Goal: Task Accomplishment & Management: Manage account settings

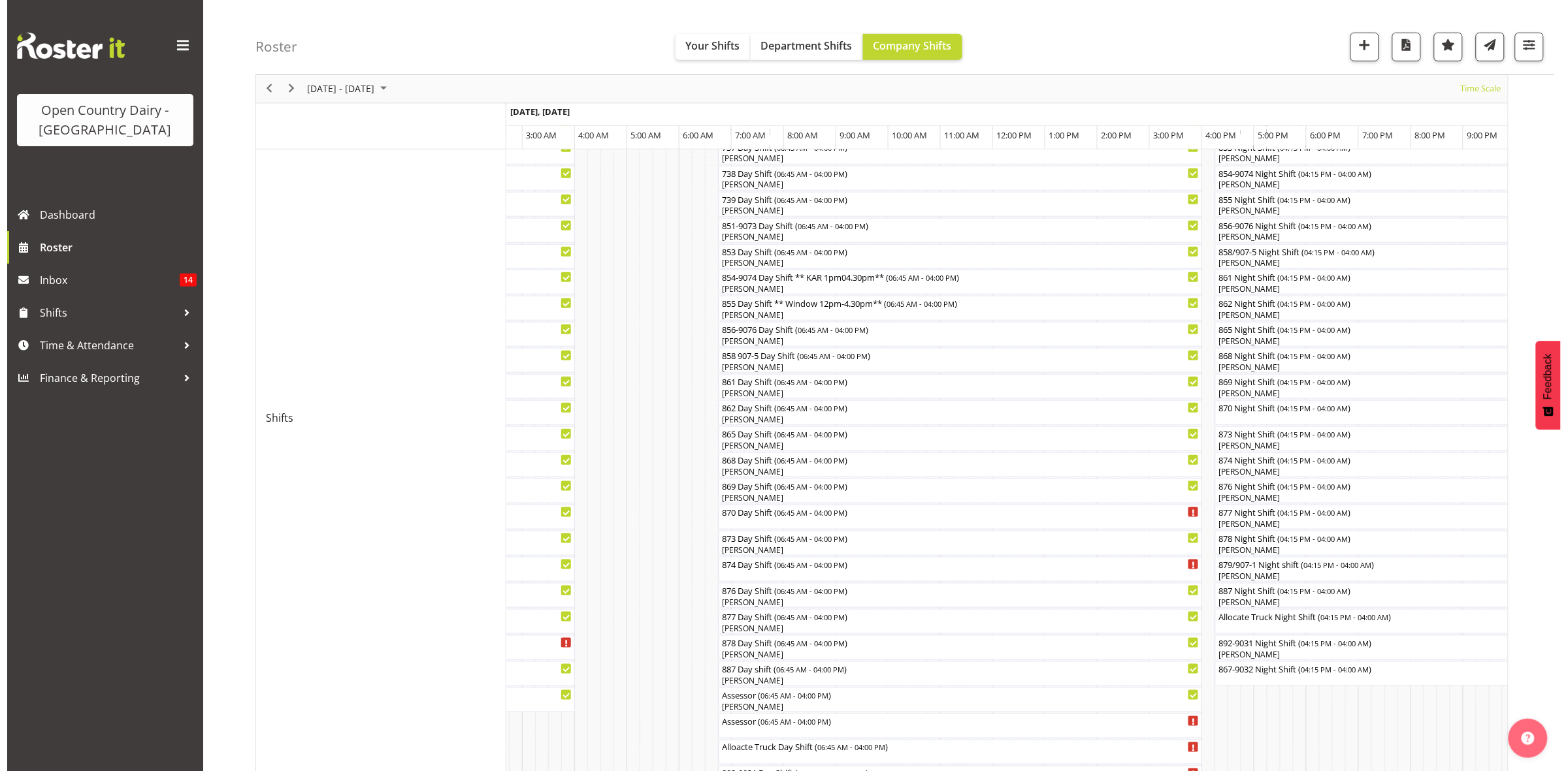
scroll to position [327, 0]
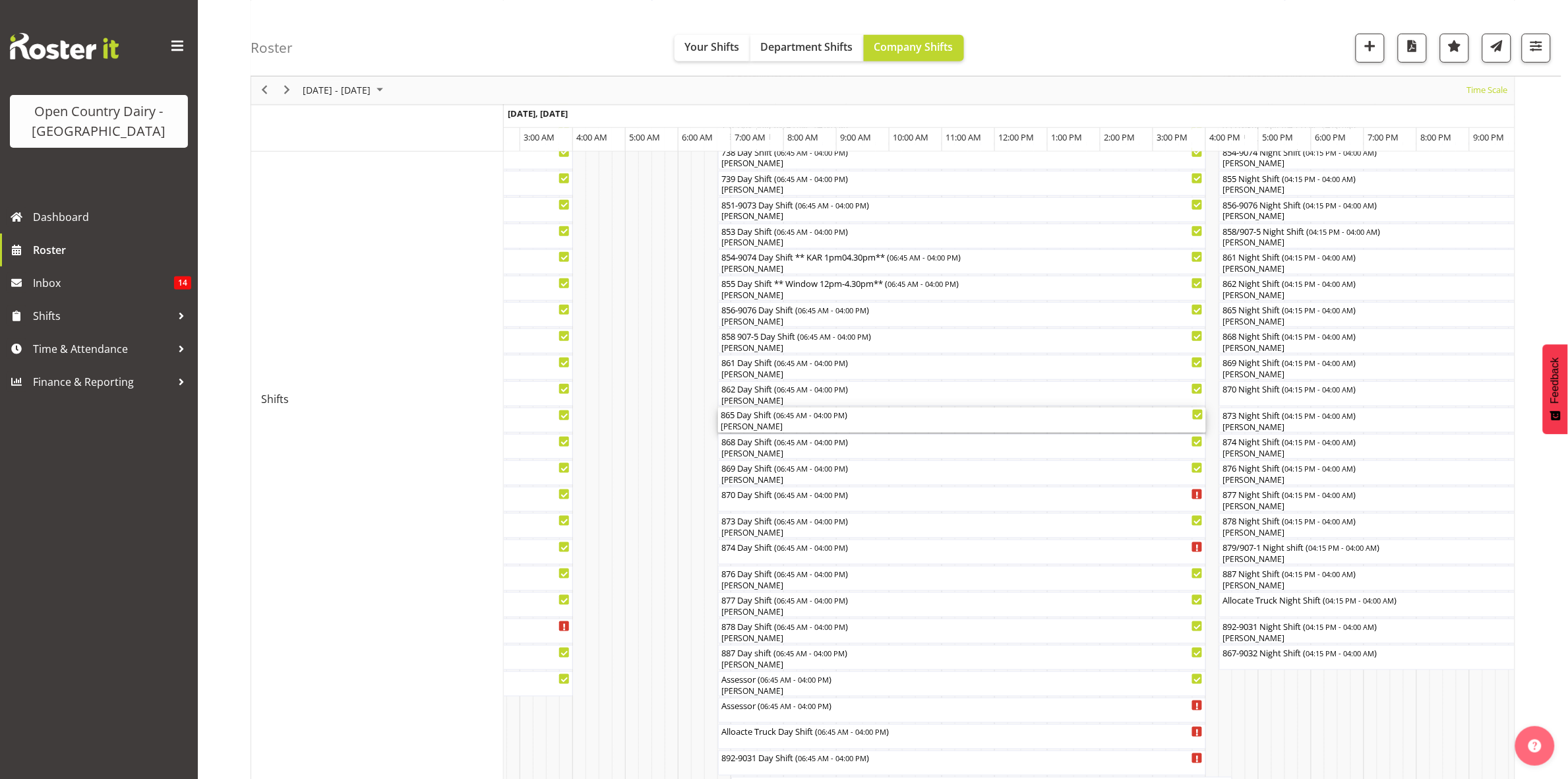
click at [758, 423] on div "[PERSON_NAME]" at bounding box center [962, 427] width 483 height 12
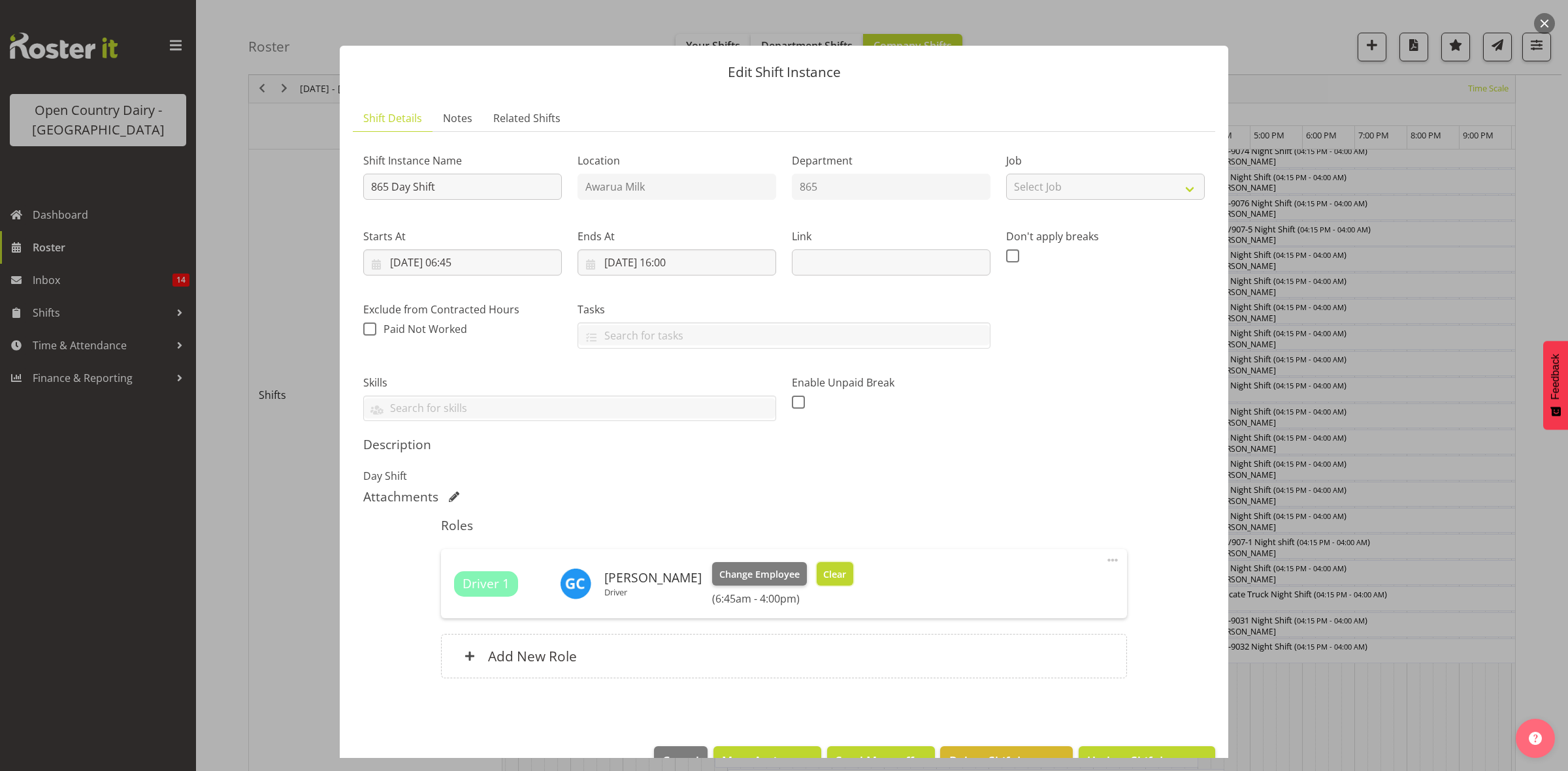
click at [843, 573] on span "Clear" at bounding box center [835, 574] width 23 height 14
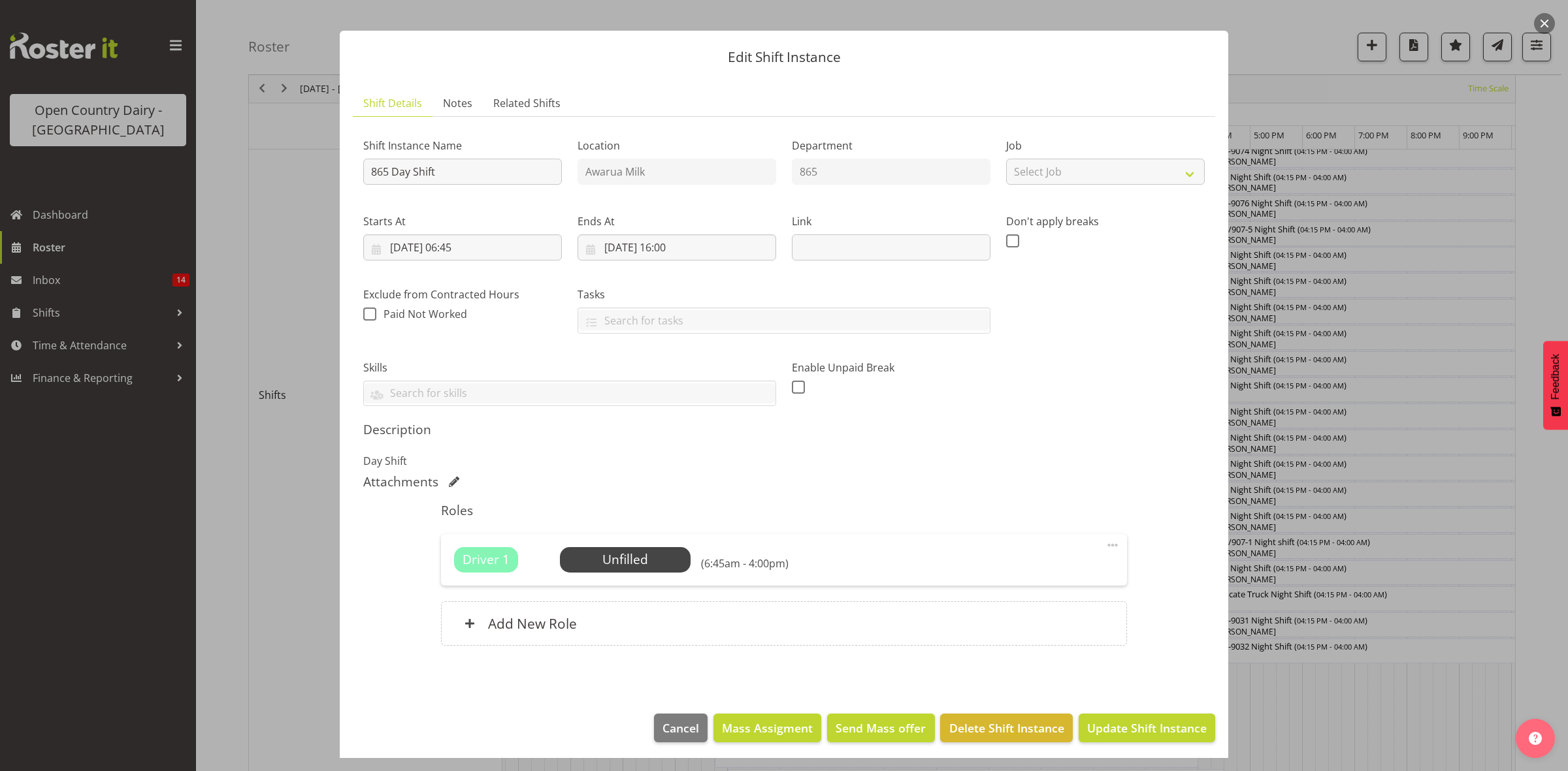
scroll to position [19, 0]
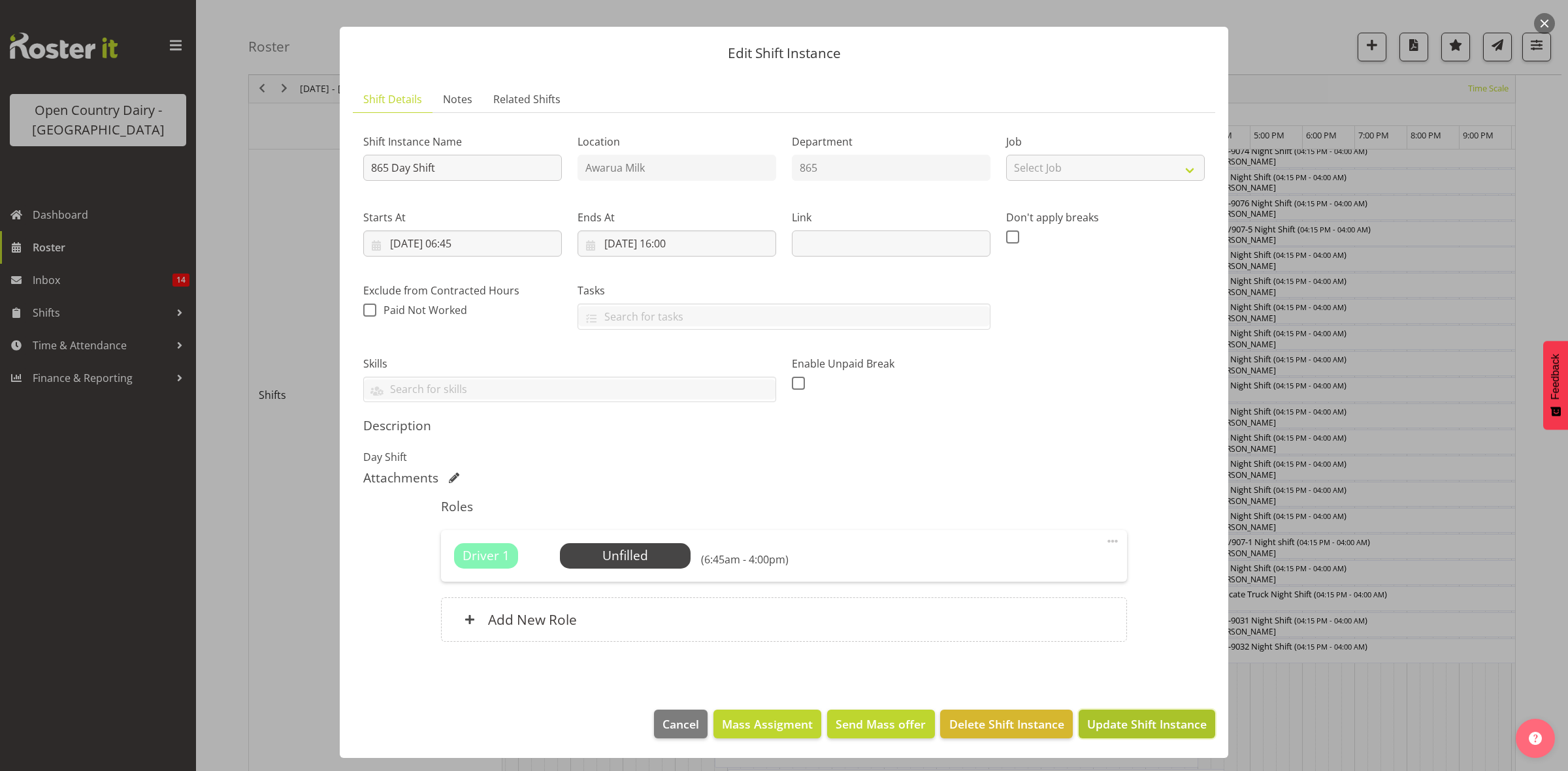
click at [1114, 721] on span "Update Shift Instance" at bounding box center [1147, 724] width 120 height 17
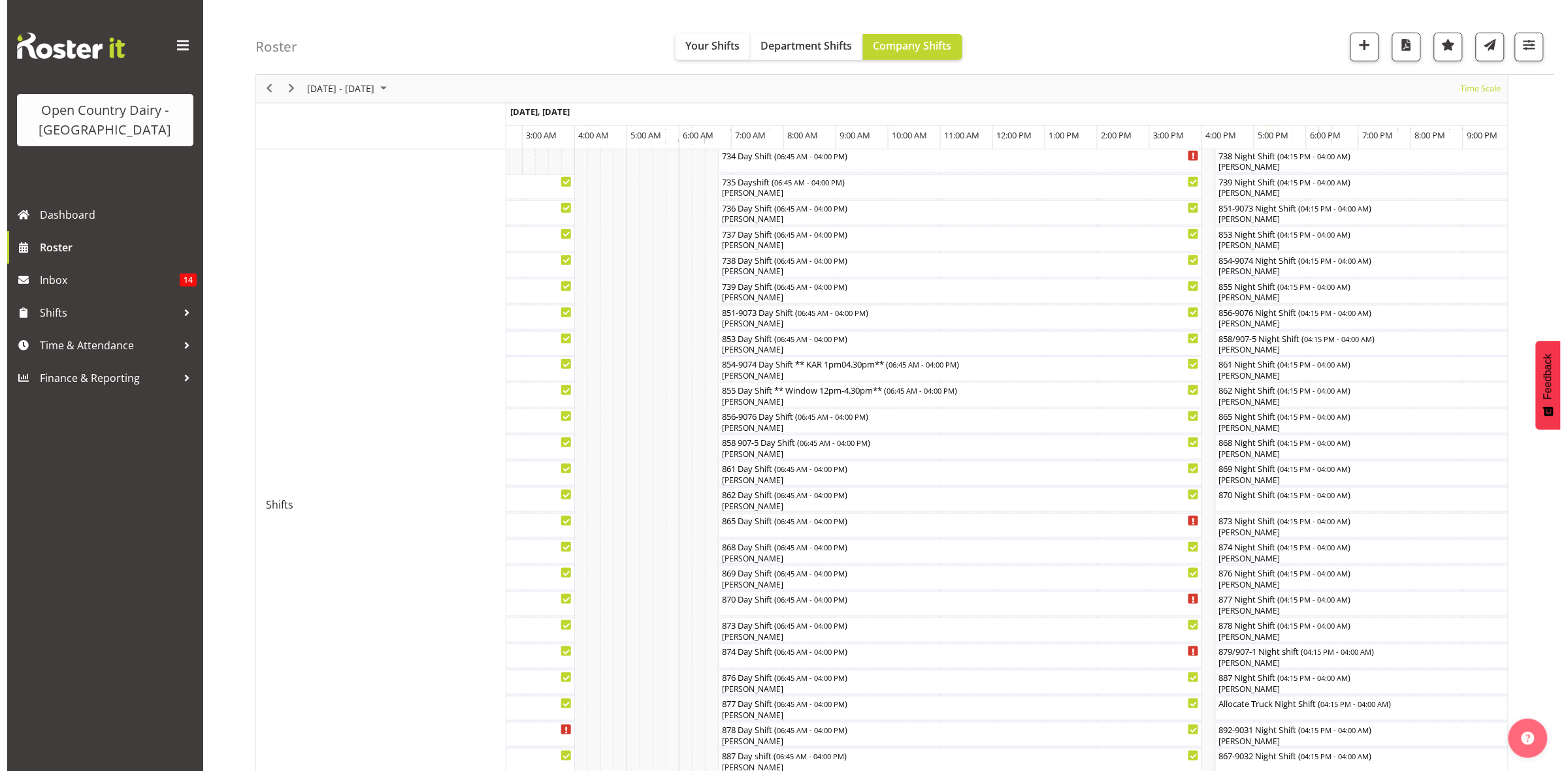
scroll to position [245, 0]
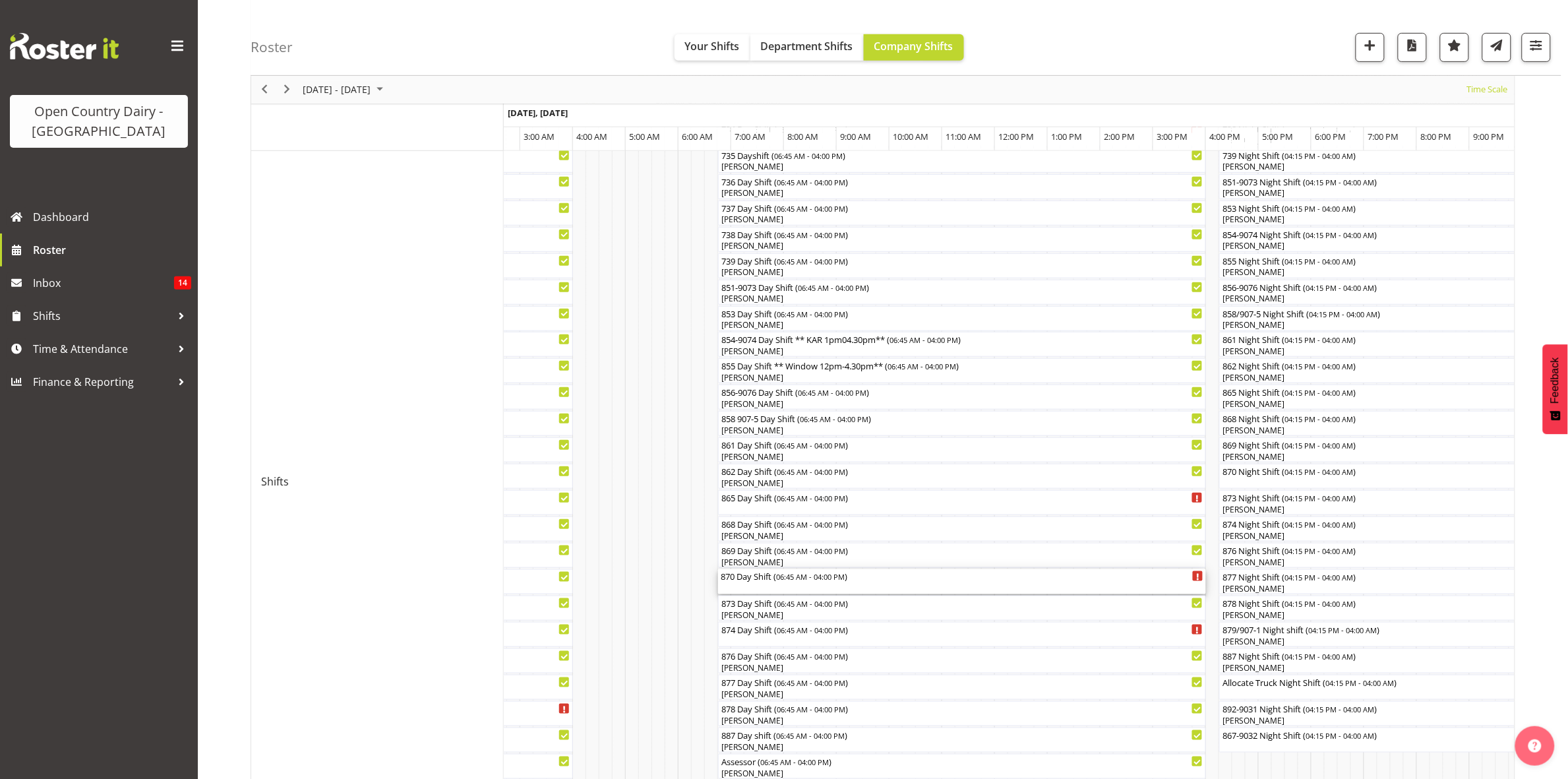
click at [734, 586] on div "870 Day Shift ( 06:45 AM - 04:00 PM )" at bounding box center [962, 582] width 483 height 25
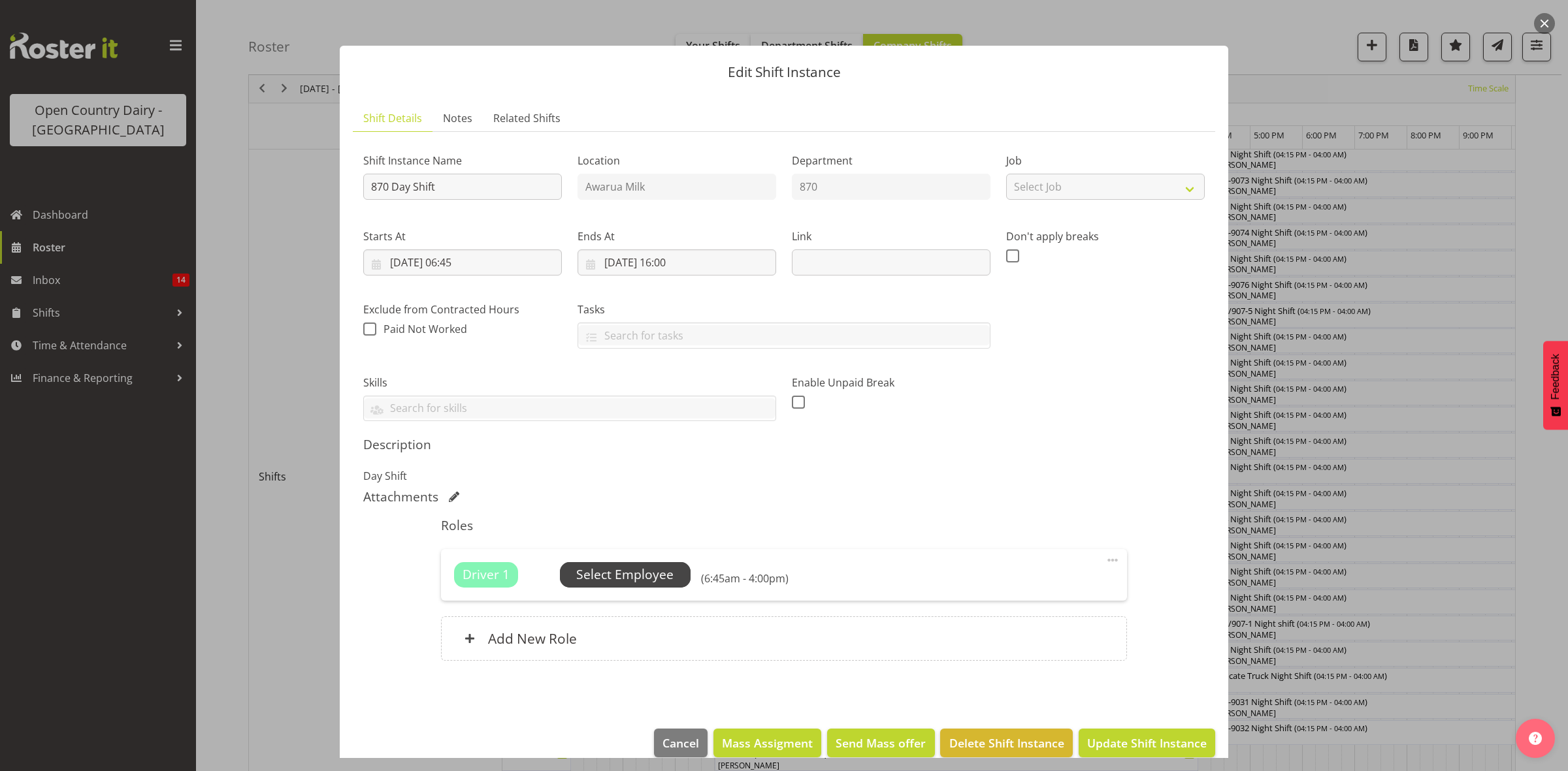
click at [637, 574] on span "Select Employee" at bounding box center [624, 575] width 97 height 19
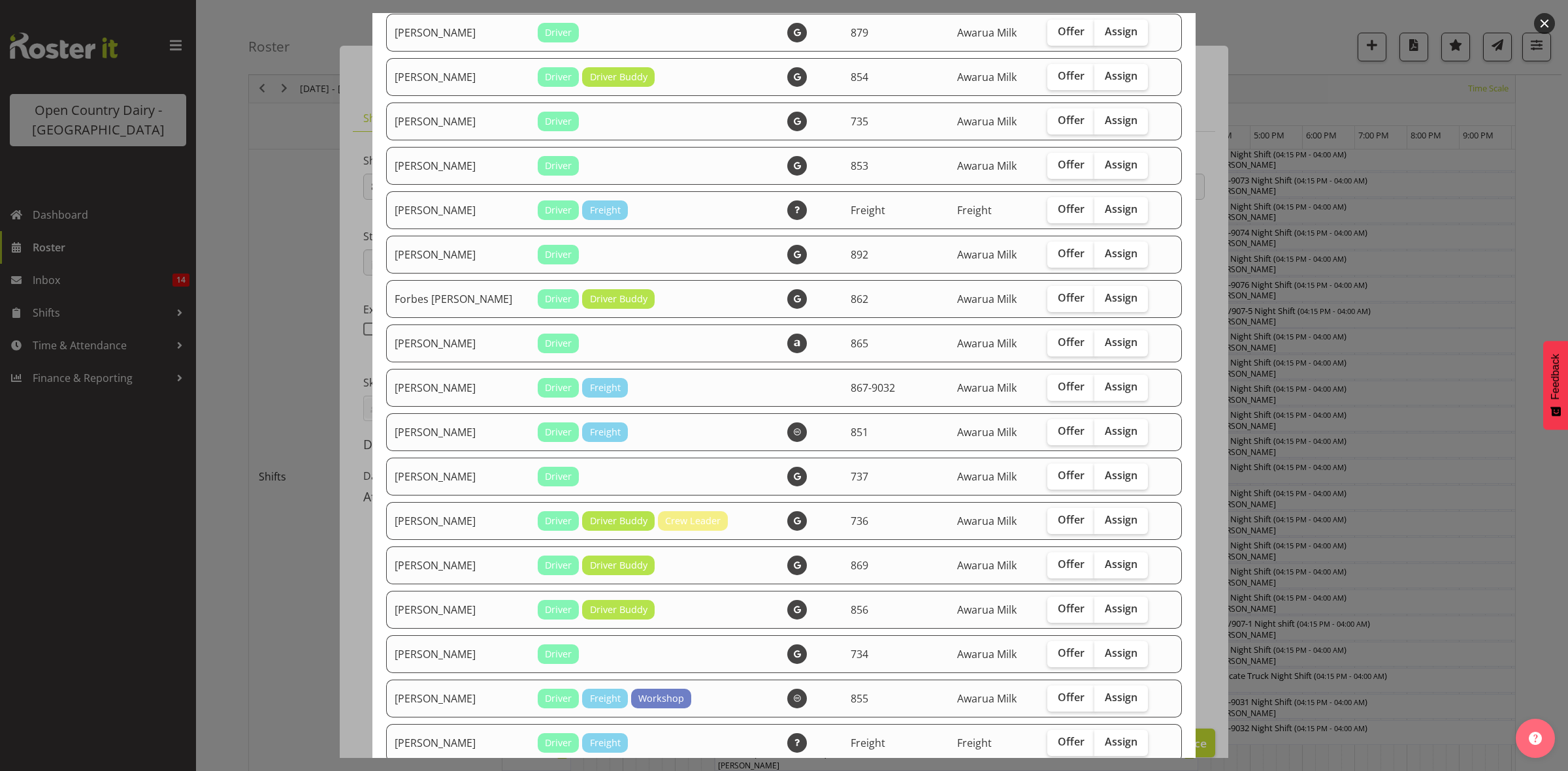
scroll to position [376, 0]
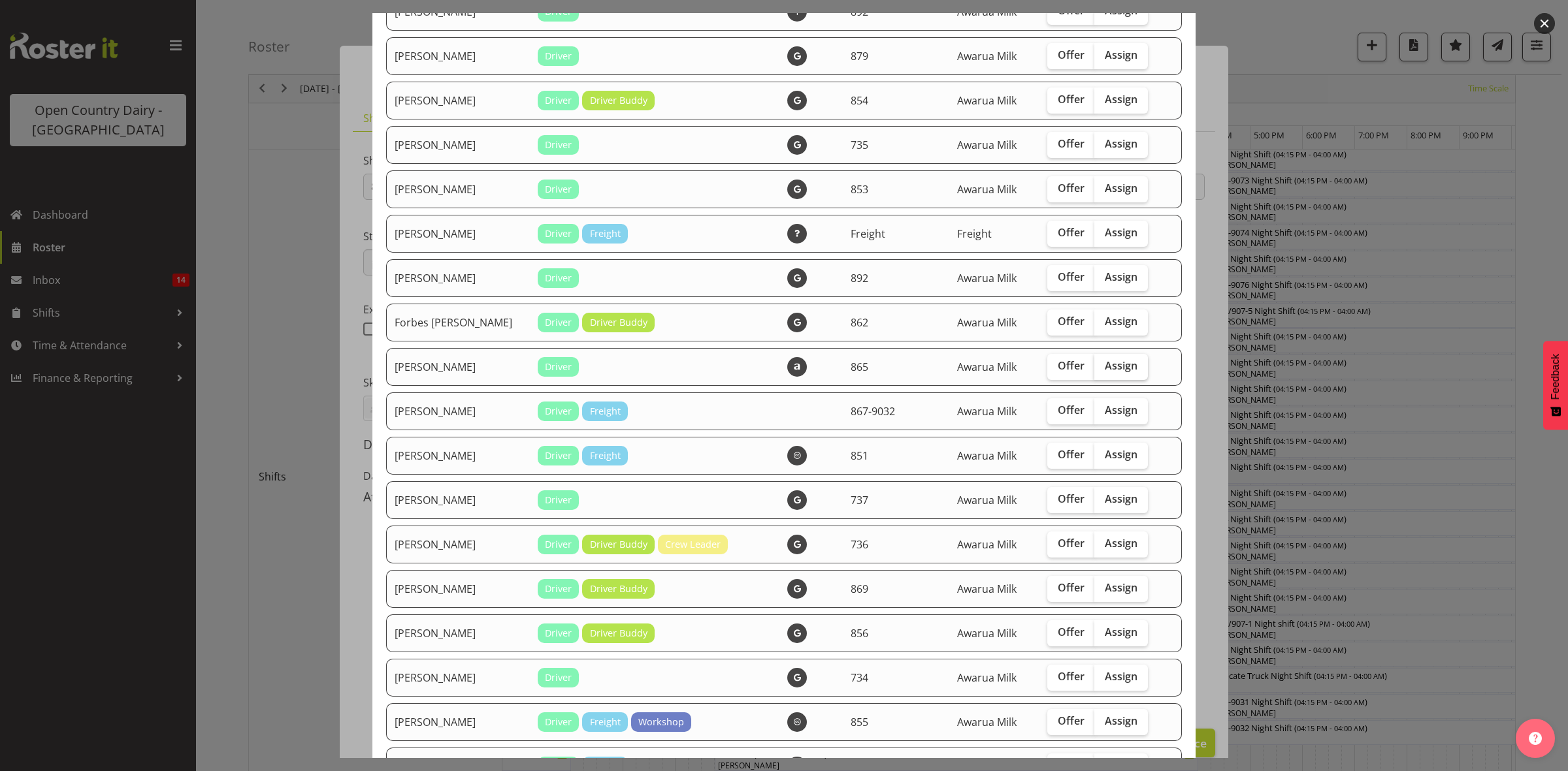
click at [1105, 363] on span "Assign" at bounding box center [1121, 366] width 32 height 13
click at [1098, 363] on input "Assign" at bounding box center [1098, 366] width 9 height 9
checkbox input "true"
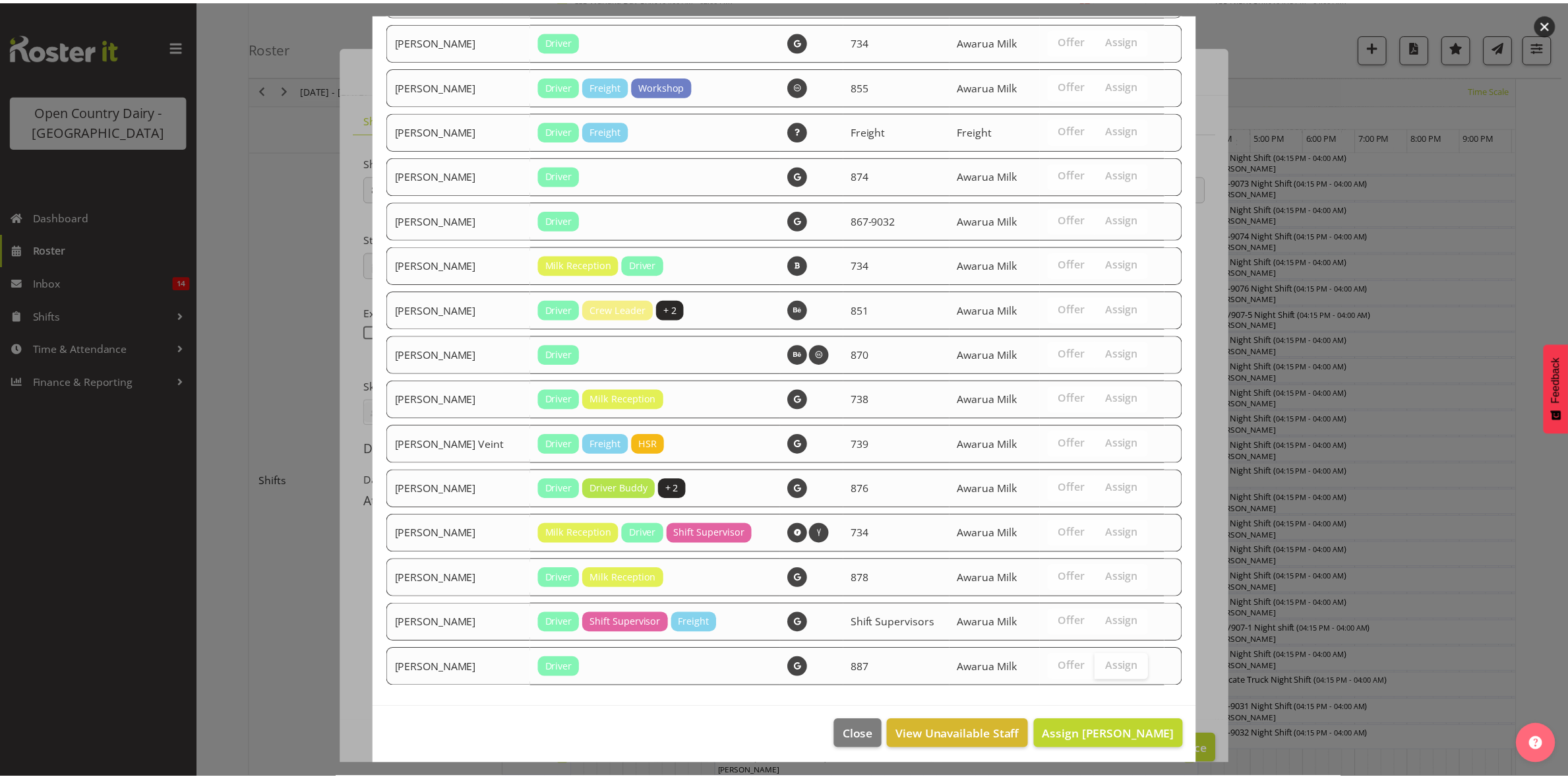
scroll to position [1039, 0]
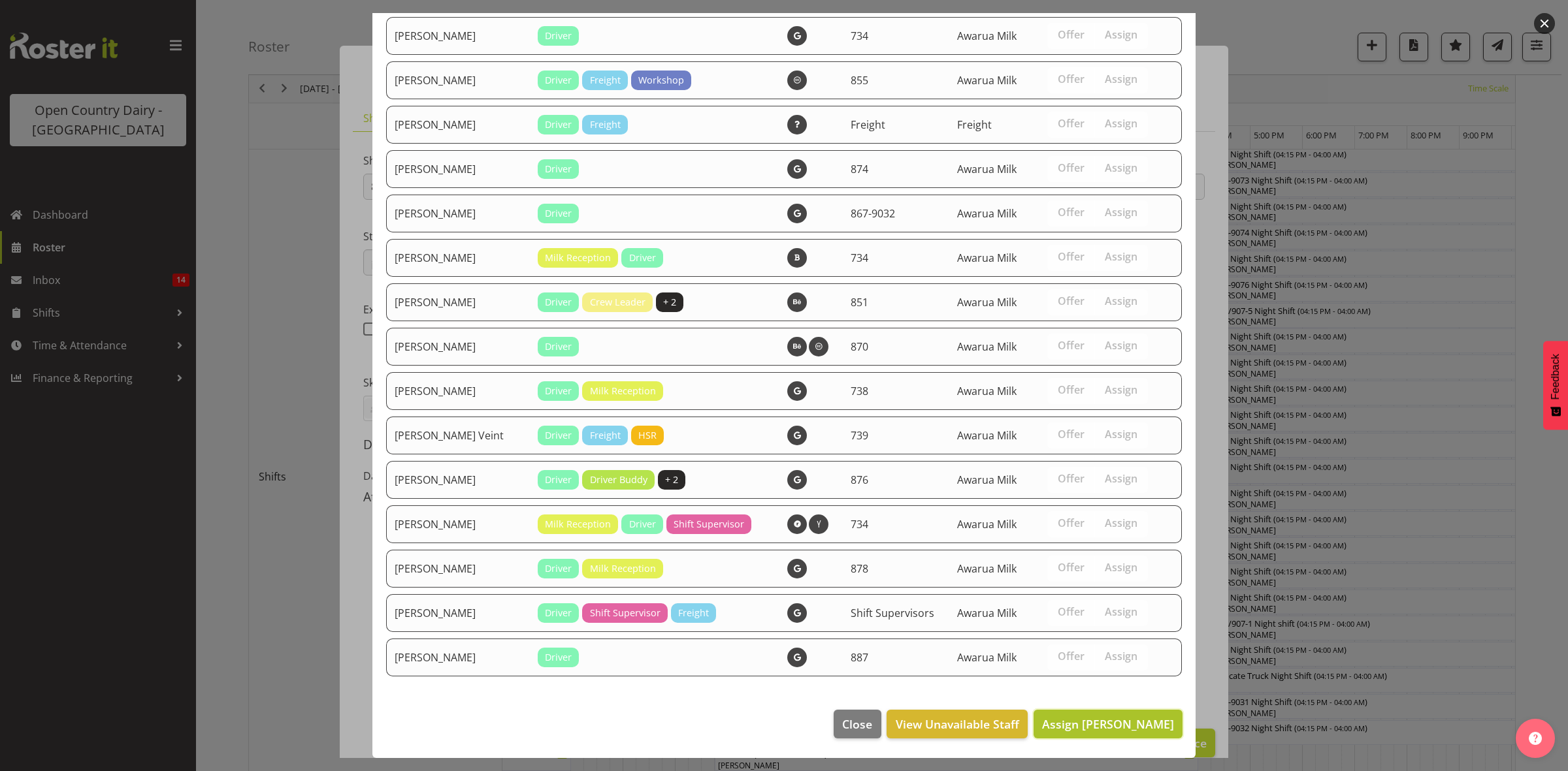
click at [1095, 718] on span "Assign [PERSON_NAME]" at bounding box center [1108, 724] width 132 height 16
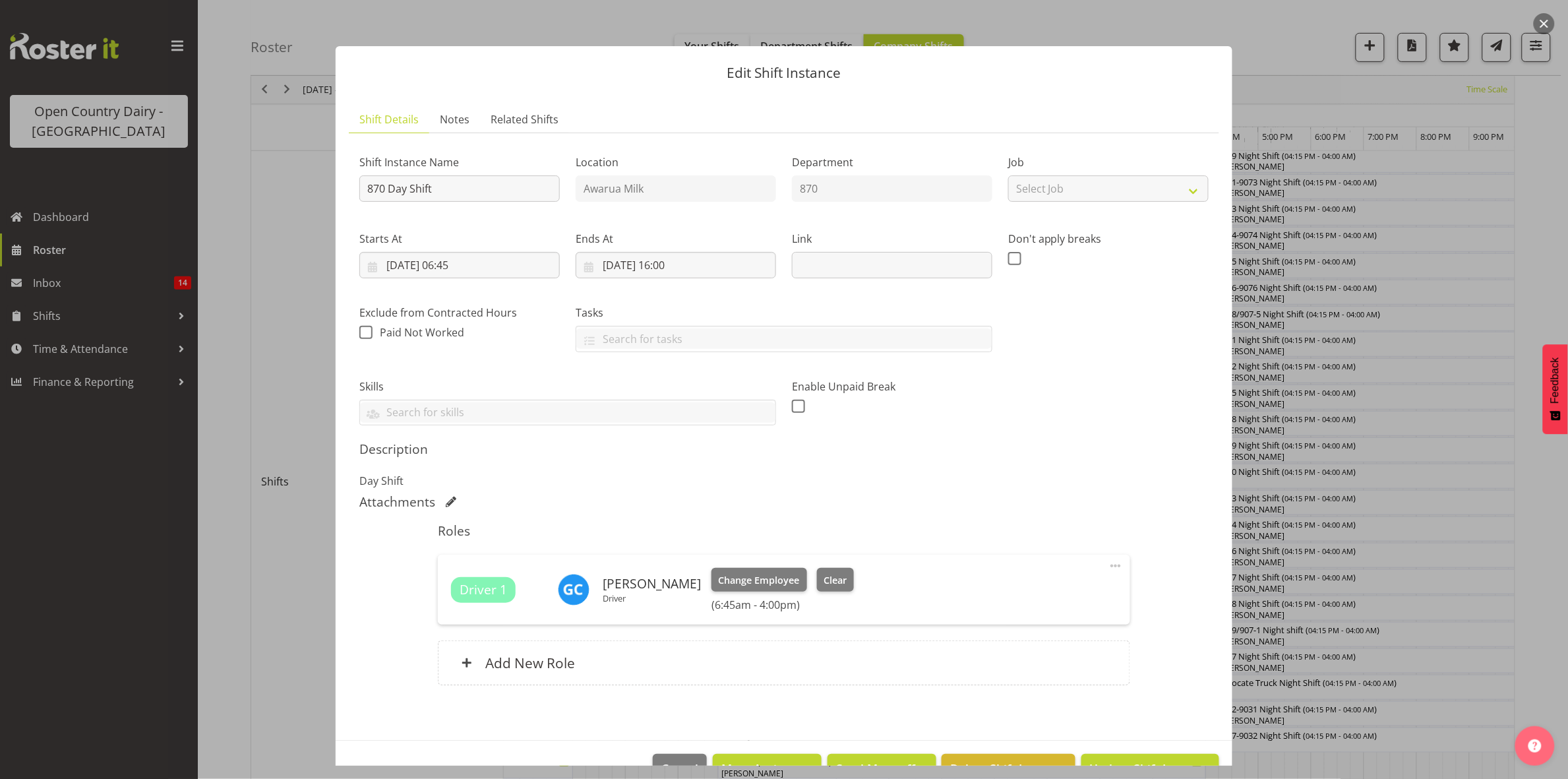
scroll to position [38, 0]
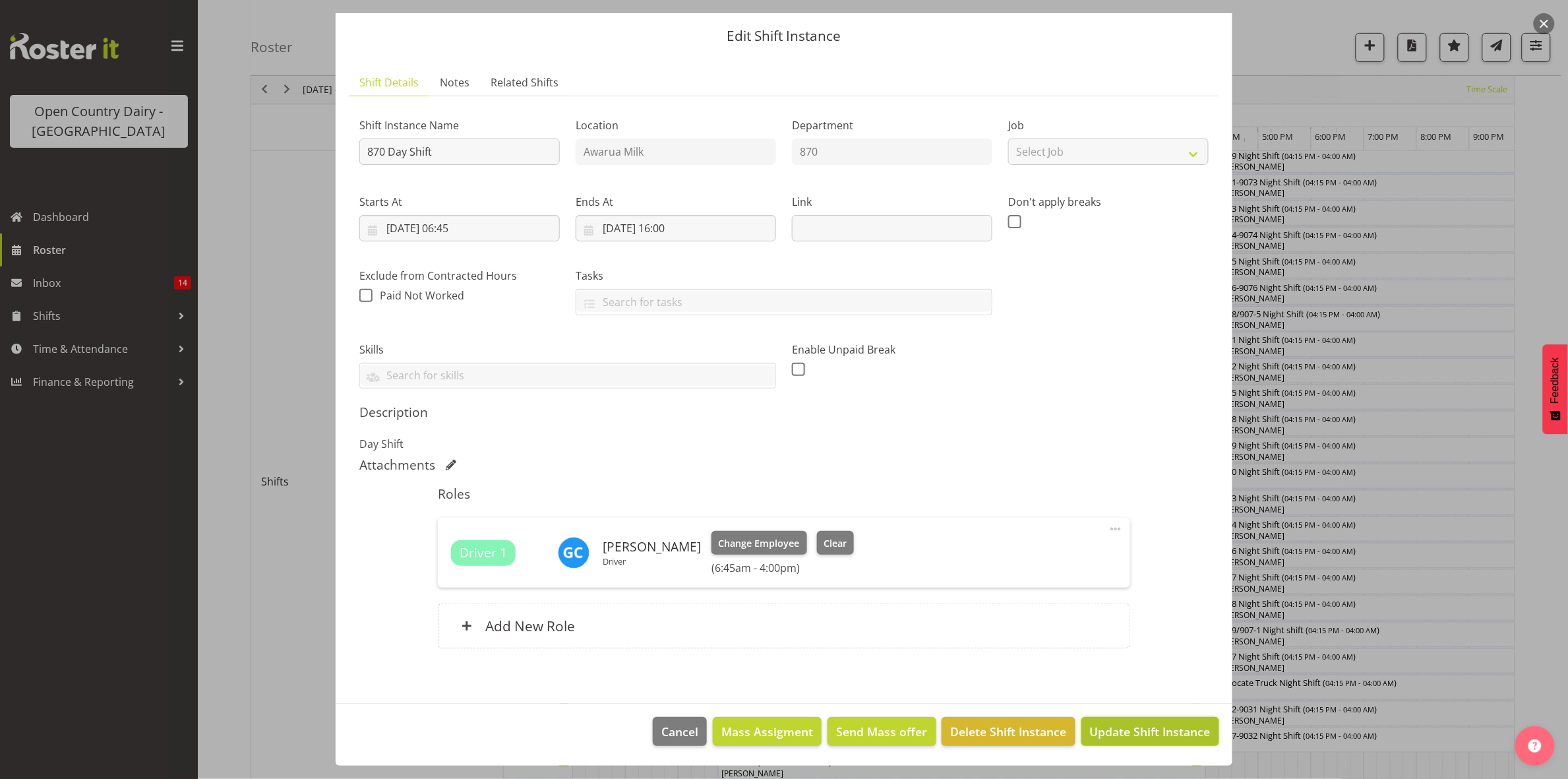
click at [1135, 735] on span "Update Shift Instance" at bounding box center [1150, 732] width 121 height 17
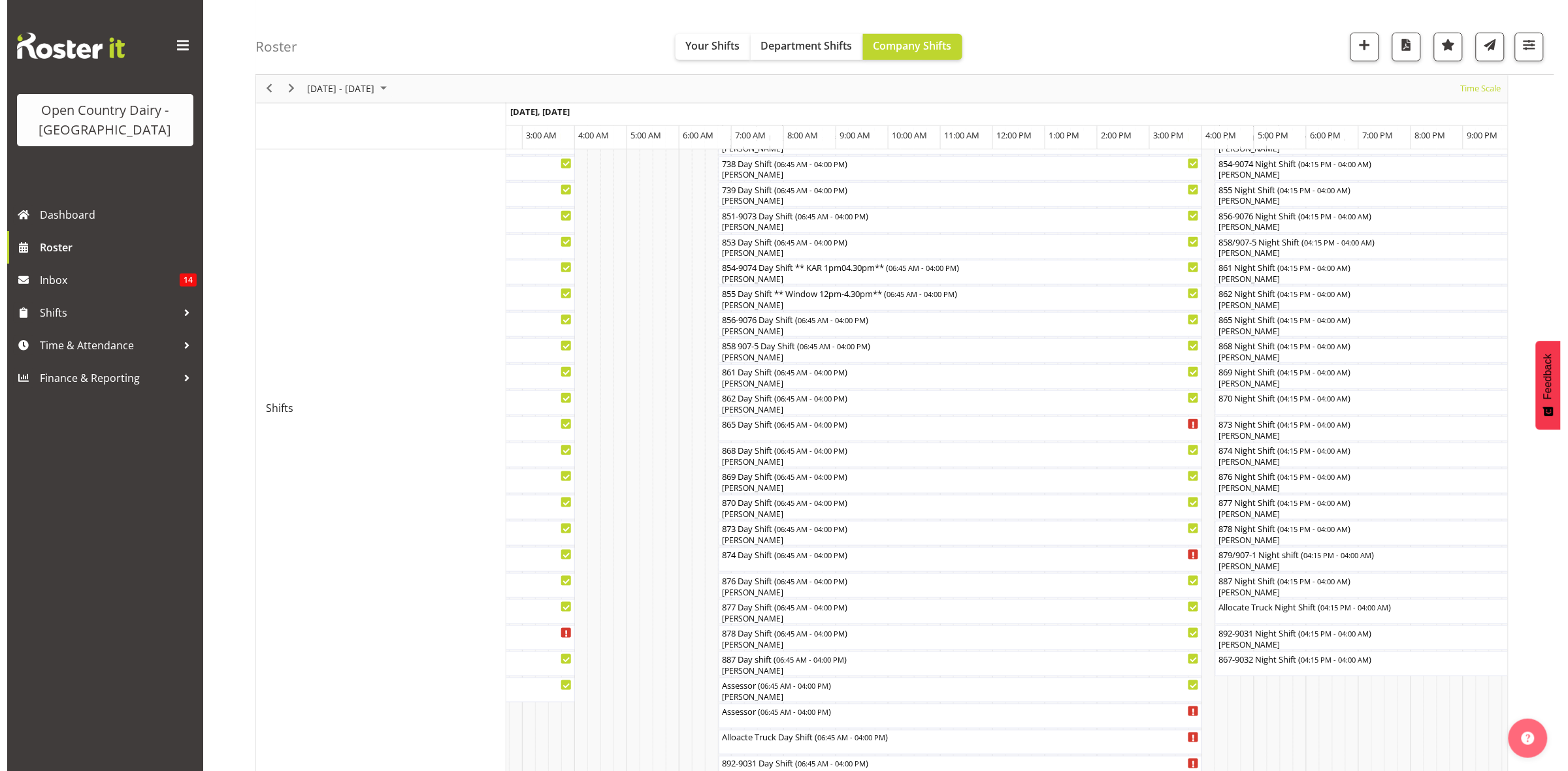
scroll to position [327, 0]
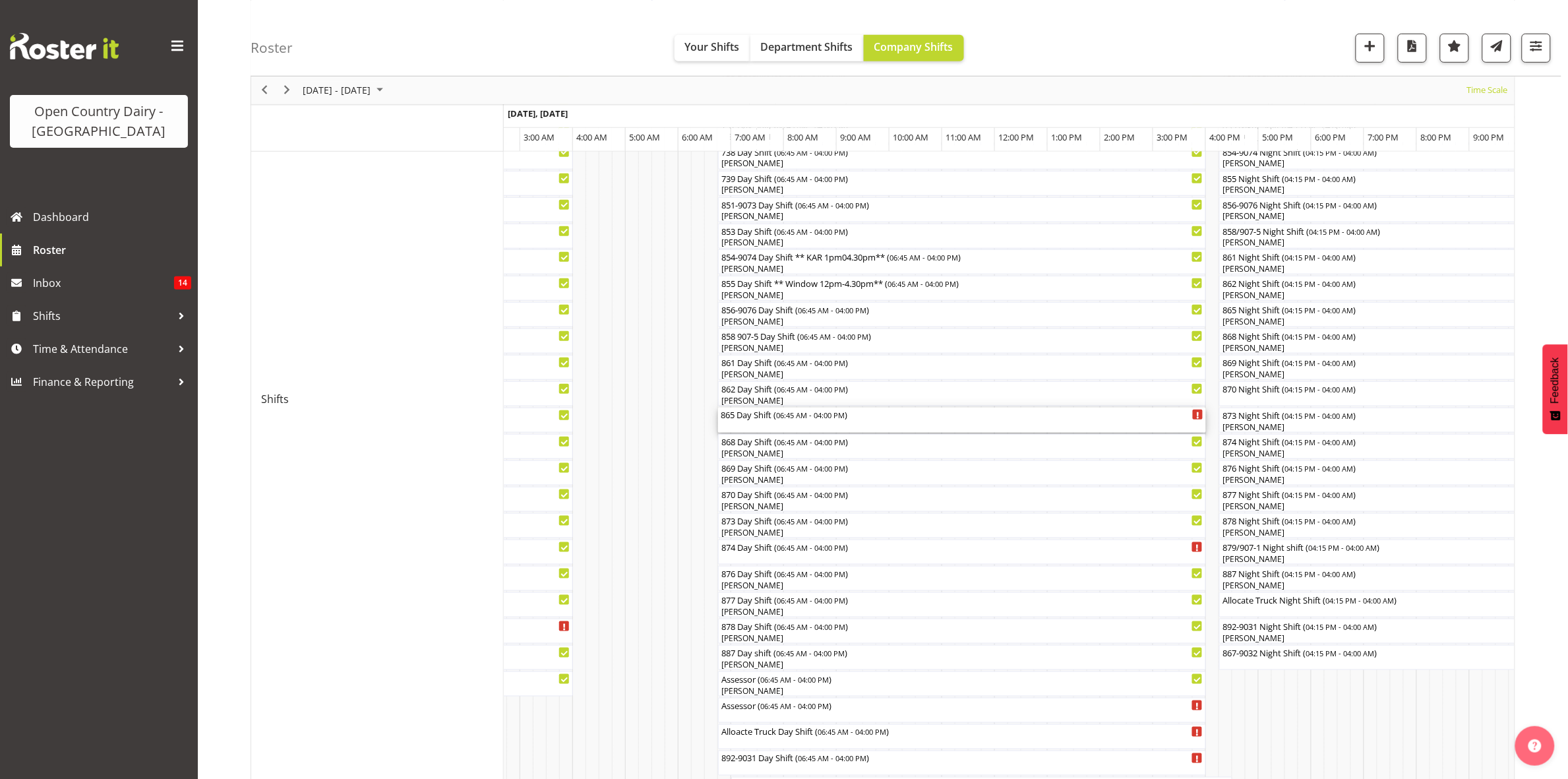
click at [753, 427] on div "865 Day Shift ( 06:45 AM - 04:00 PM )" at bounding box center [962, 420] width 483 height 25
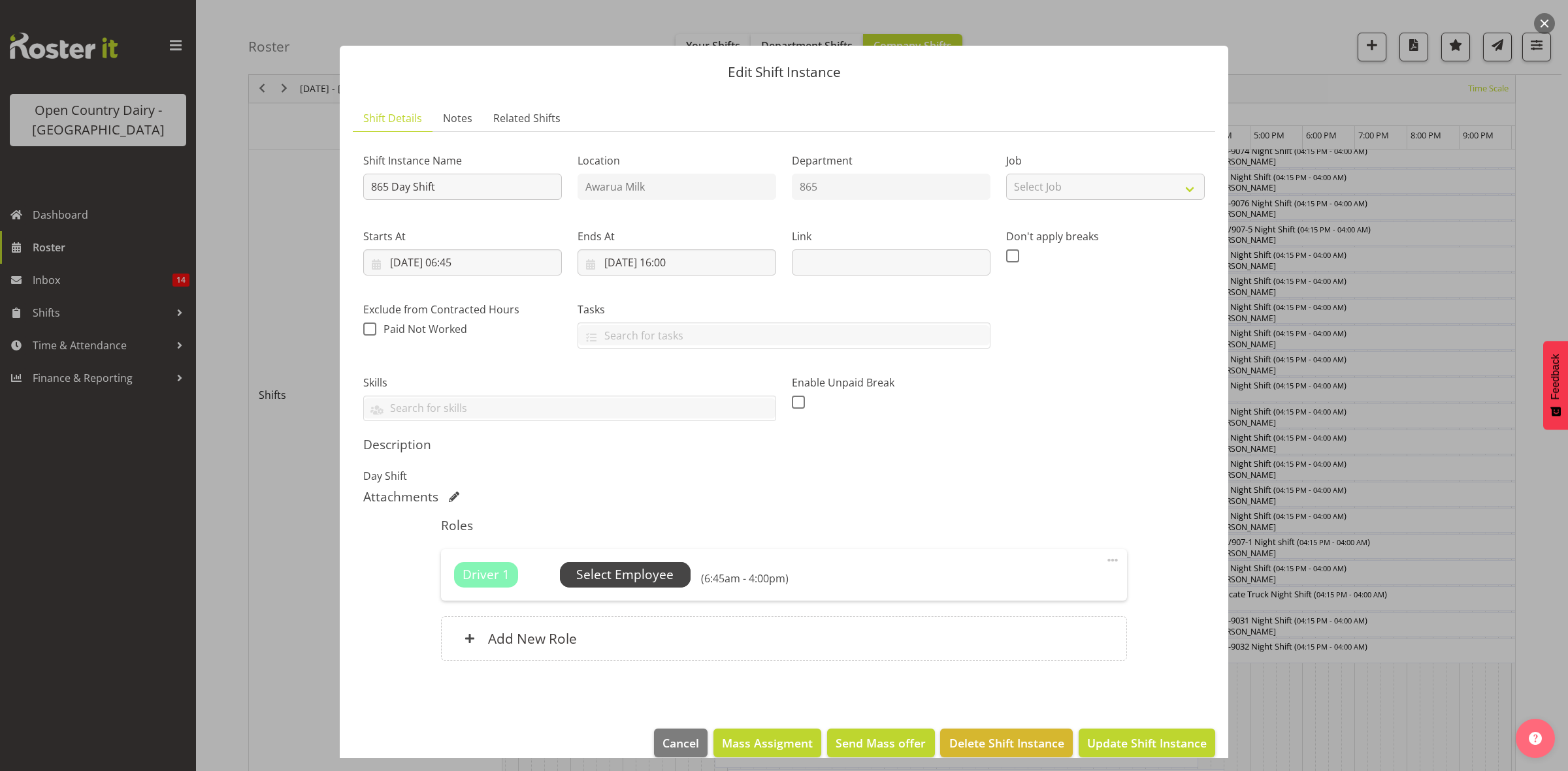
click at [629, 566] on span "Select Employee" at bounding box center [624, 575] width 97 height 19
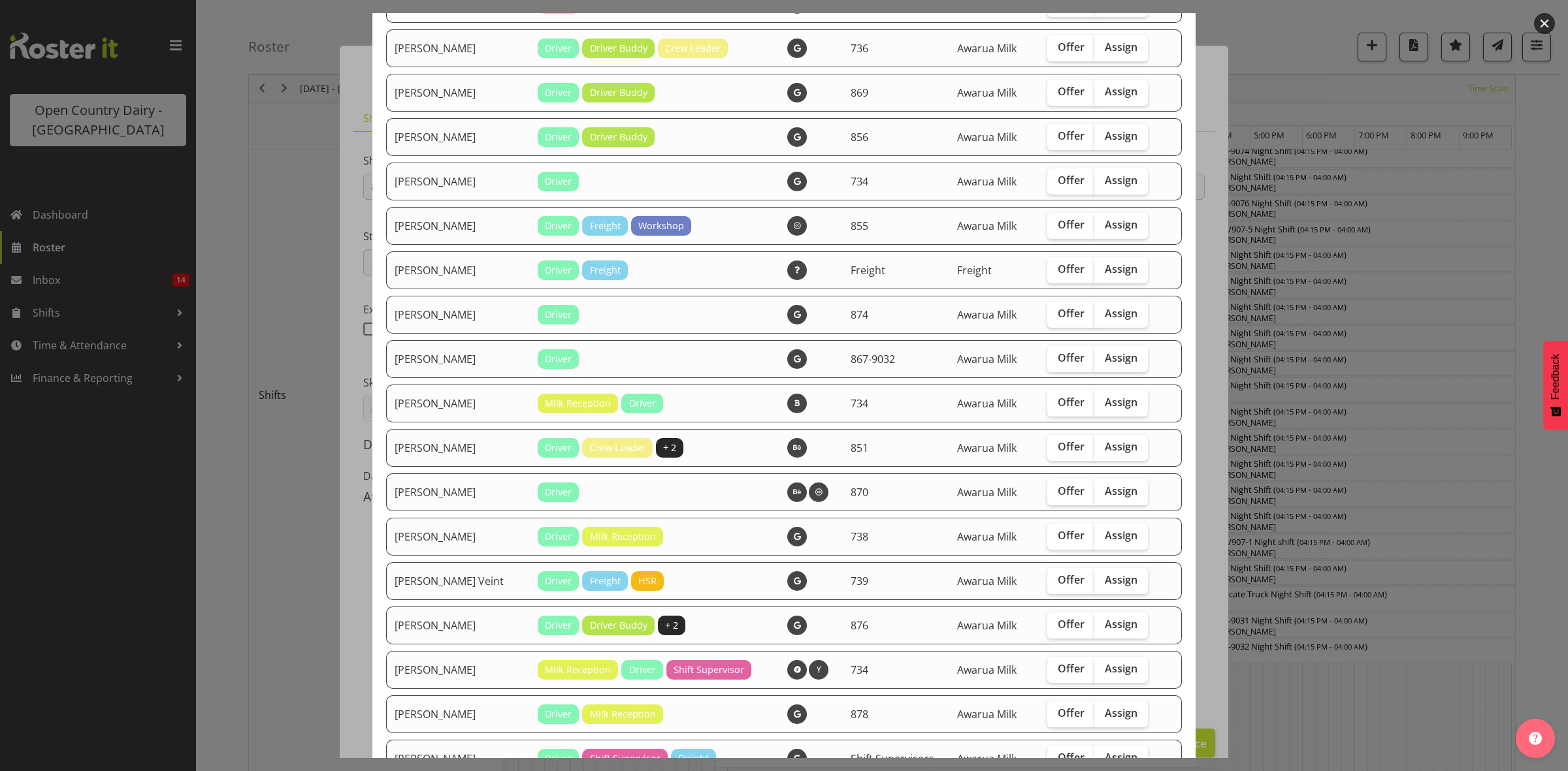
scroll to position [820, 0]
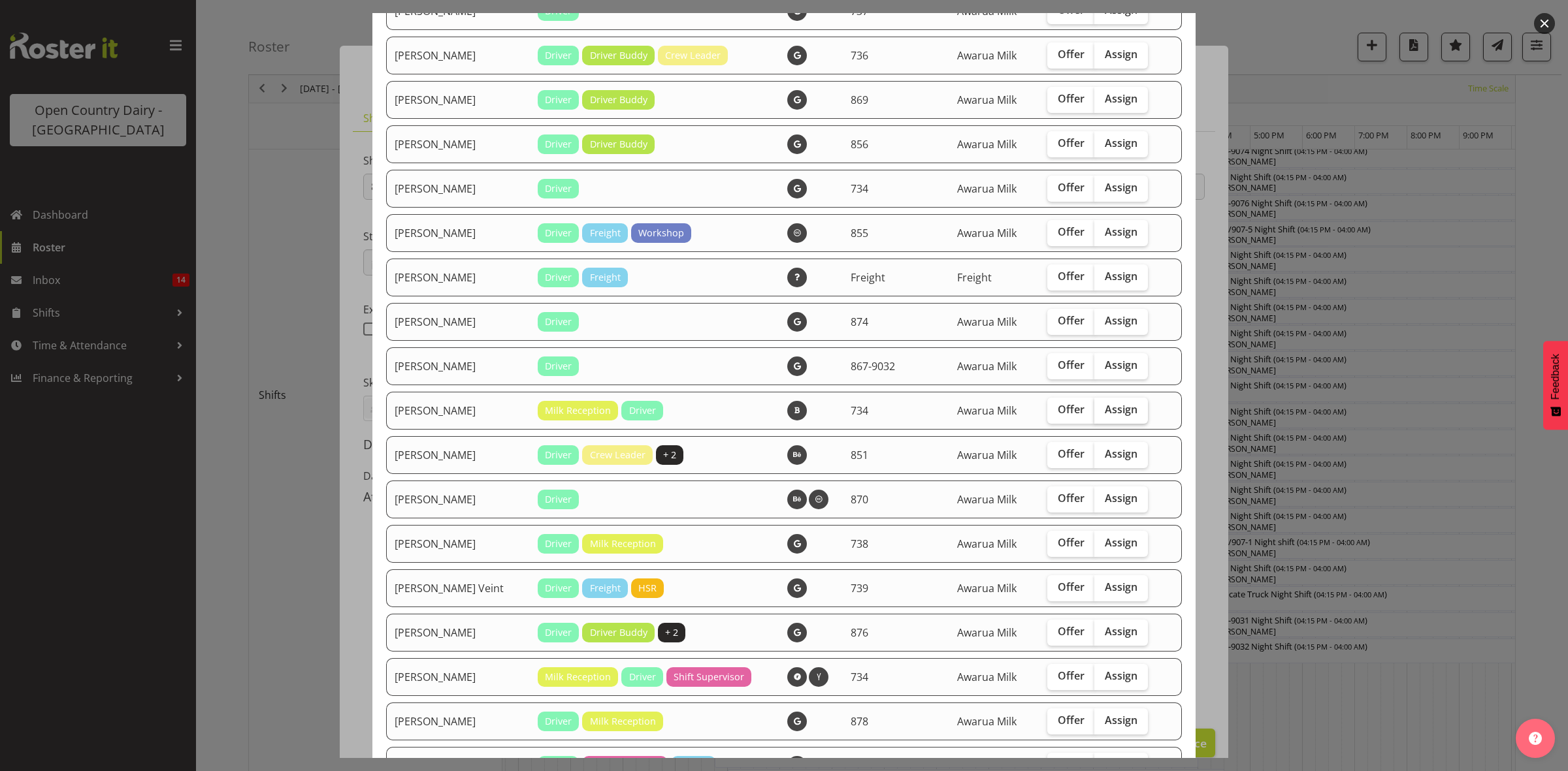
click at [1106, 410] on span "Assign" at bounding box center [1121, 410] width 32 height 13
click at [1103, 410] on input "Assign" at bounding box center [1098, 410] width 9 height 9
checkbox input "true"
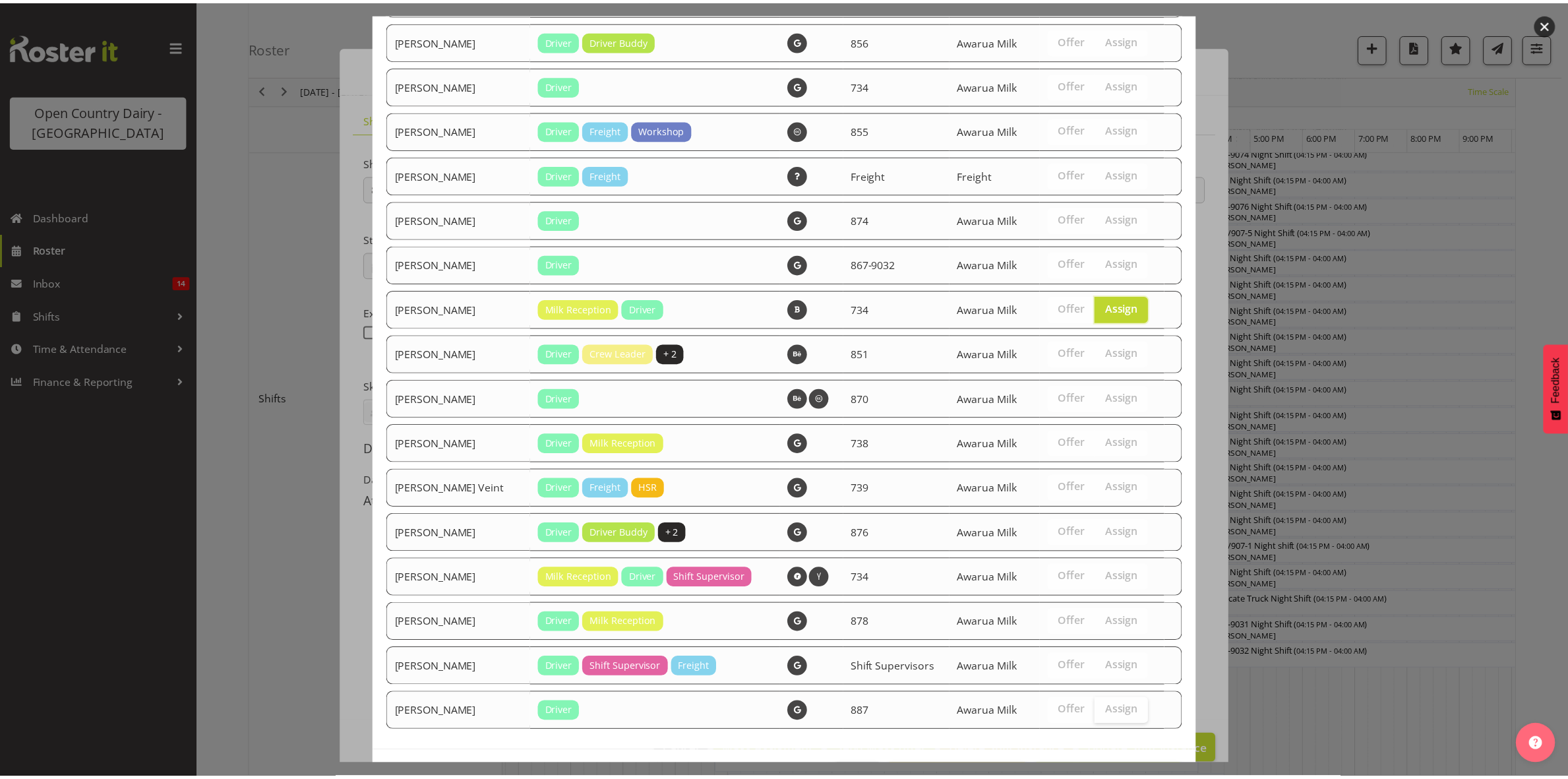
scroll to position [994, 0]
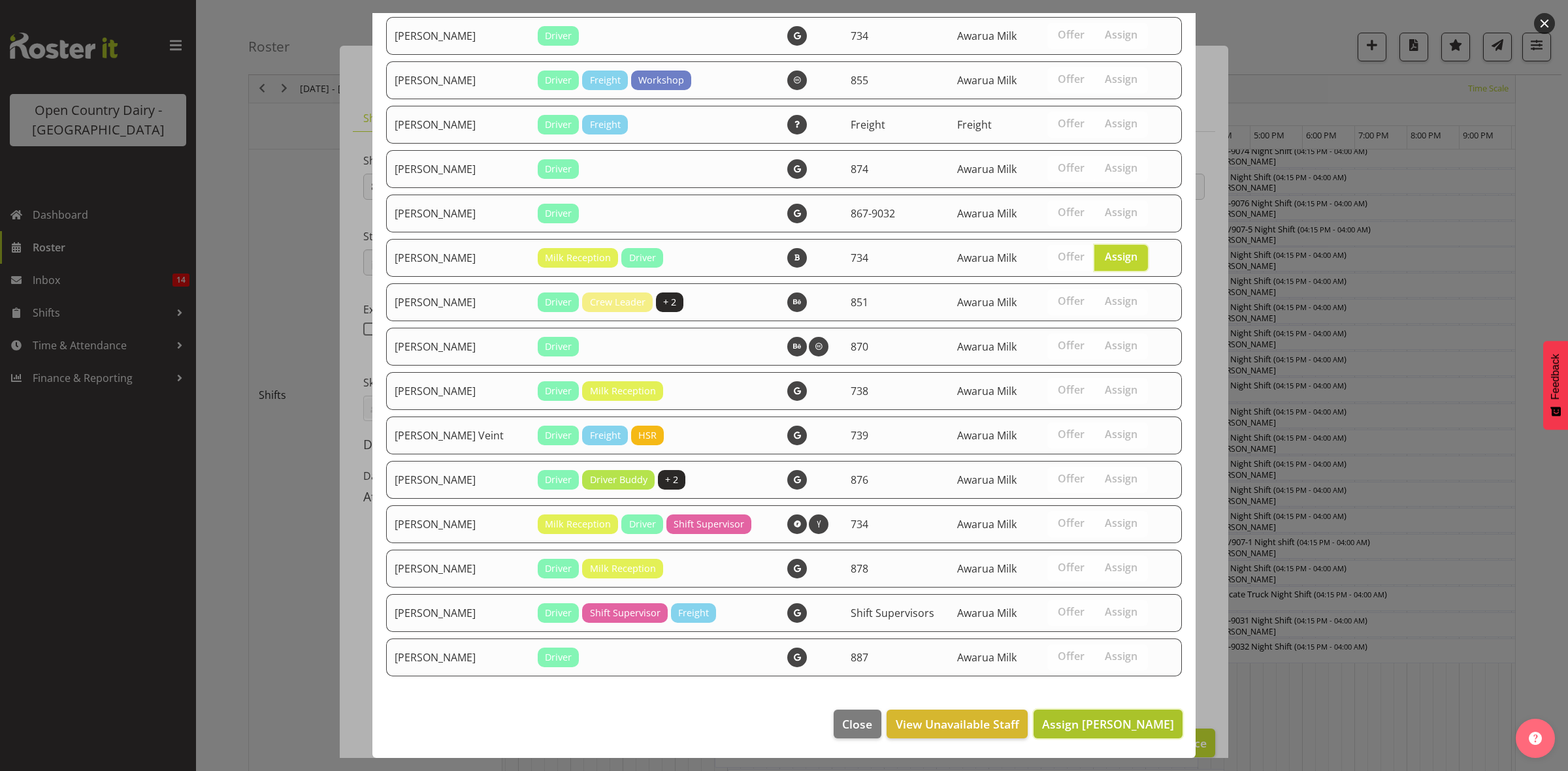
click at [1111, 727] on span "Assign [PERSON_NAME]" at bounding box center [1108, 724] width 132 height 16
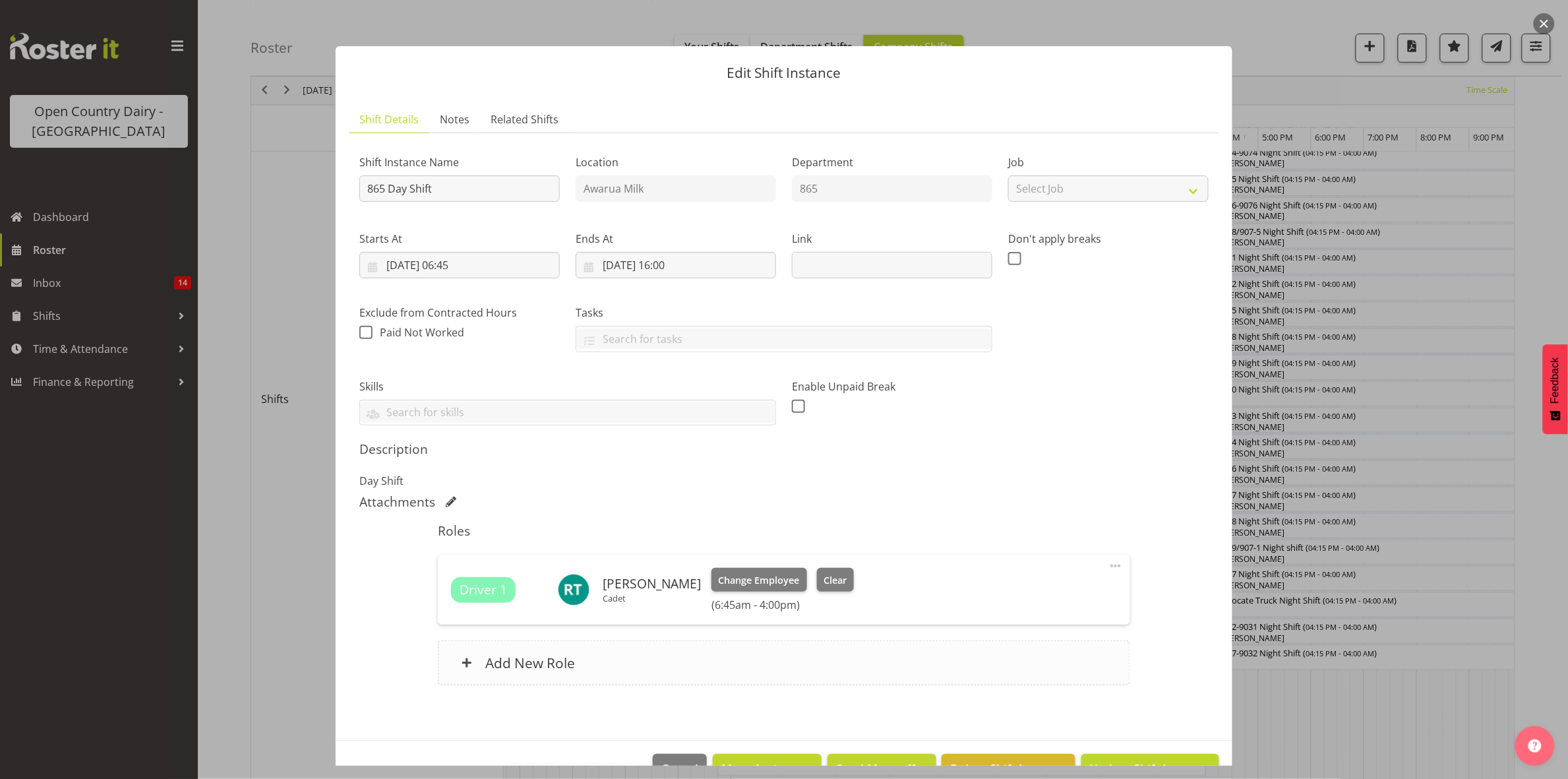
click at [528, 666] on h6 "Add New Role" at bounding box center [530, 663] width 89 height 17
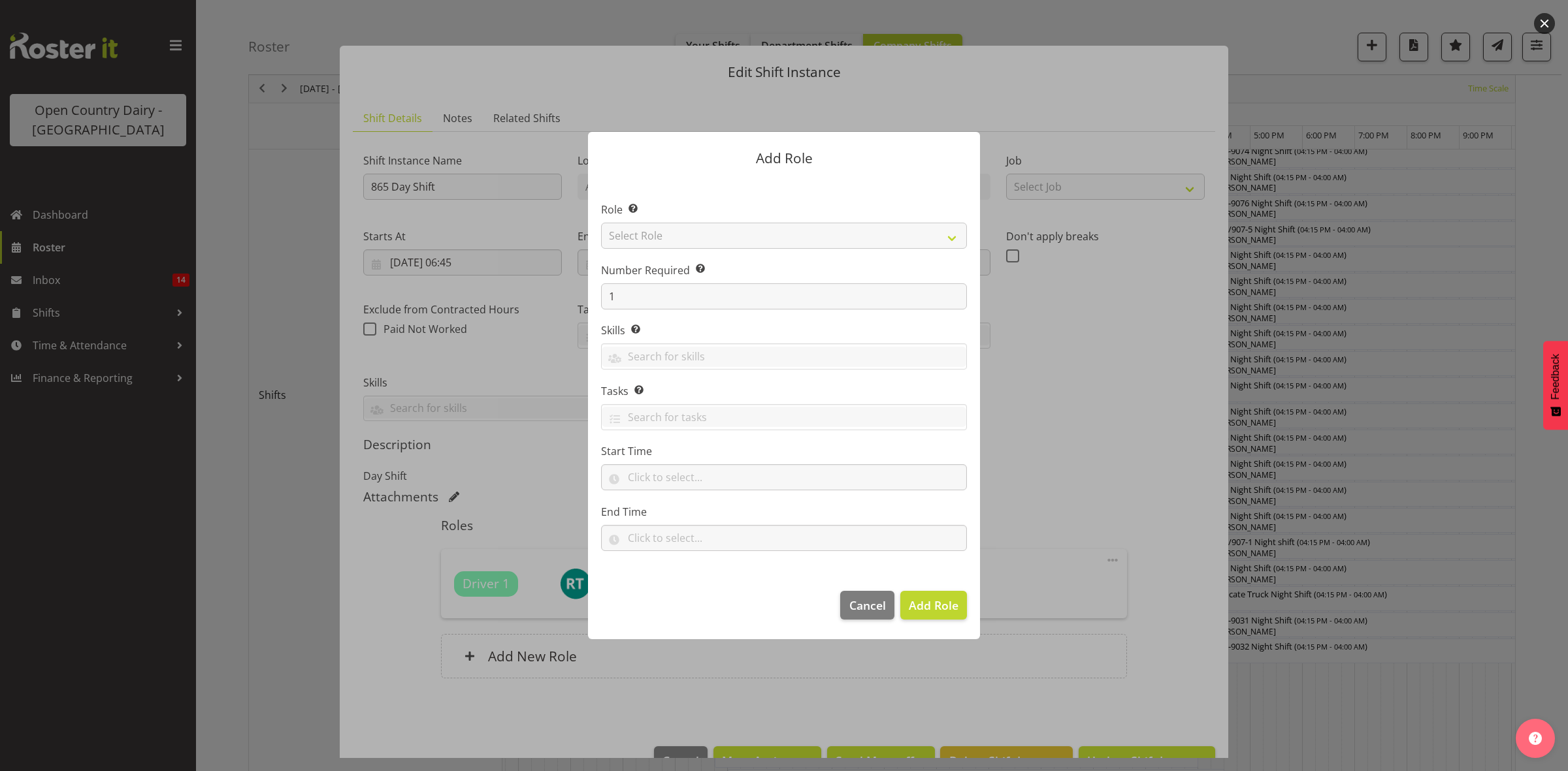
click at [671, 238] on section "Role Select the role you wish to add to the shift. Select Role Crew Leader Driv…" at bounding box center [784, 378] width 392 height 400
click at [671, 238] on select "Select Role Crew Leader Driver Driver Assessor Dayshift Driver Assessor Nightsh…" at bounding box center [784, 235] width 366 height 26
select select "1437"
click at [601, 222] on select "Select Role Crew Leader Driver Driver Assessor Dayshift Driver Assessor Nightsh…" at bounding box center [784, 235] width 366 height 26
click at [939, 614] on button "Add Role" at bounding box center [933, 605] width 67 height 29
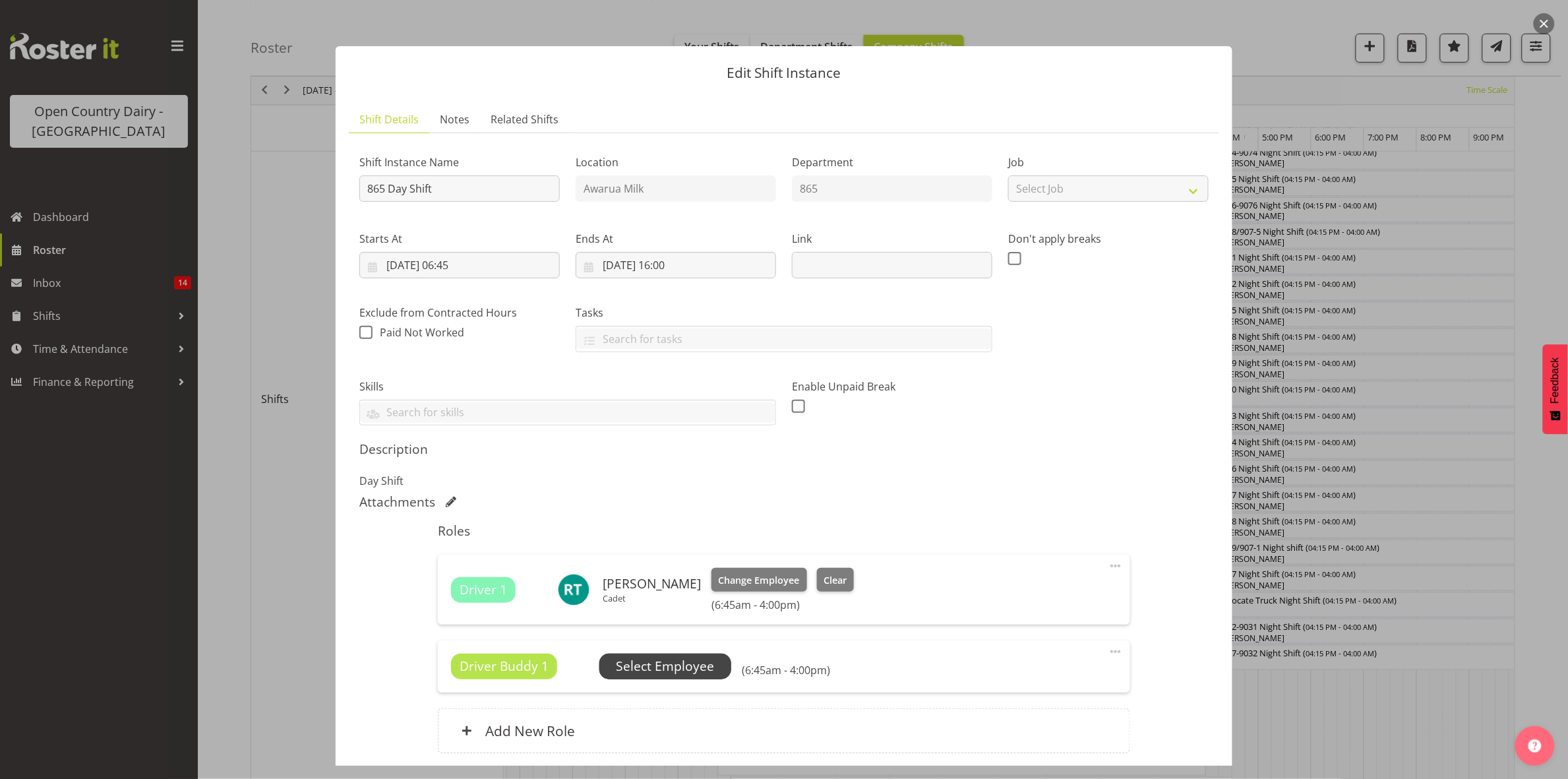
click at [662, 671] on span "Select Employee" at bounding box center [664, 666] width 98 height 19
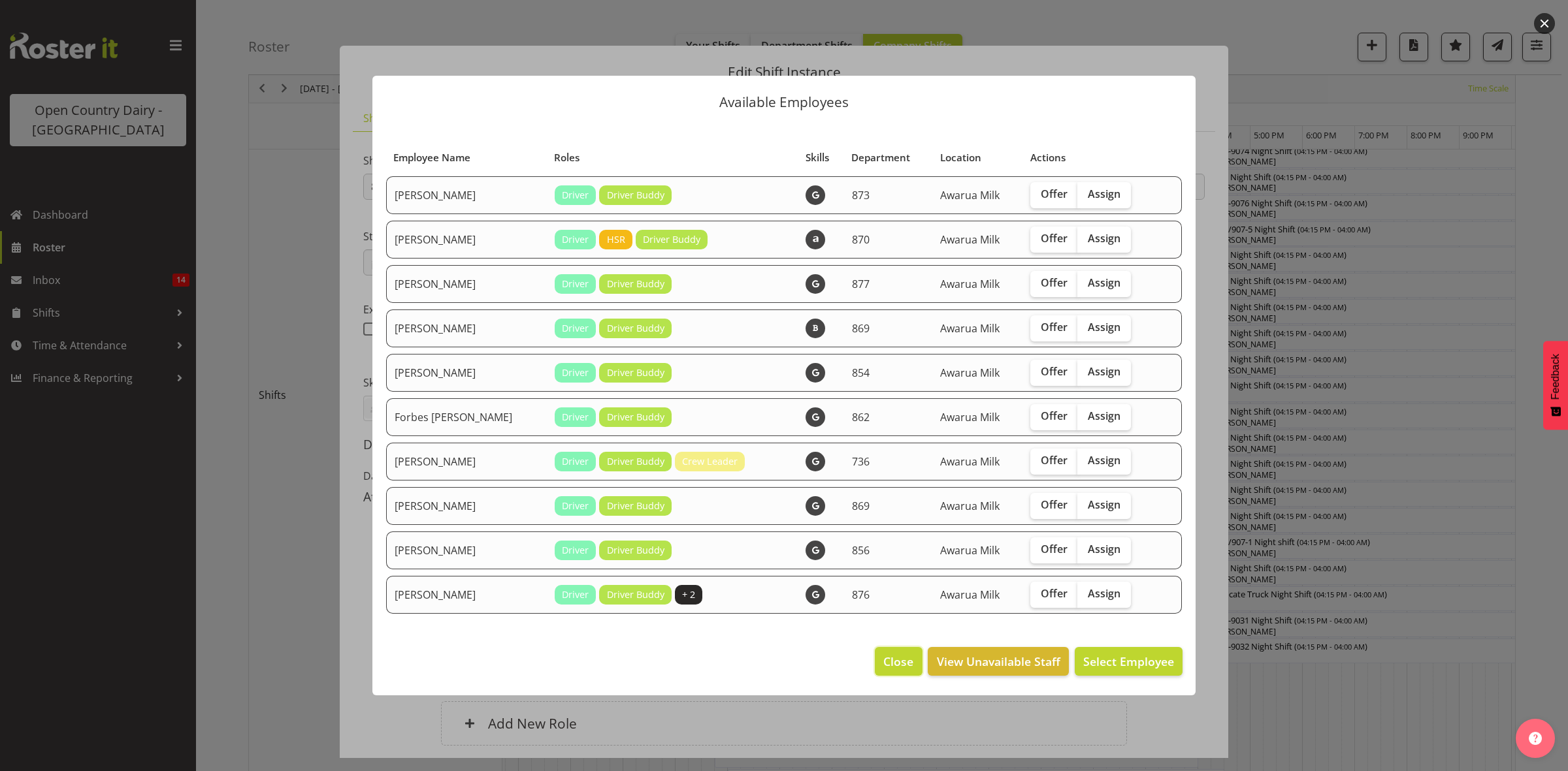
click at [903, 670] on span "Close" at bounding box center [898, 662] width 30 height 17
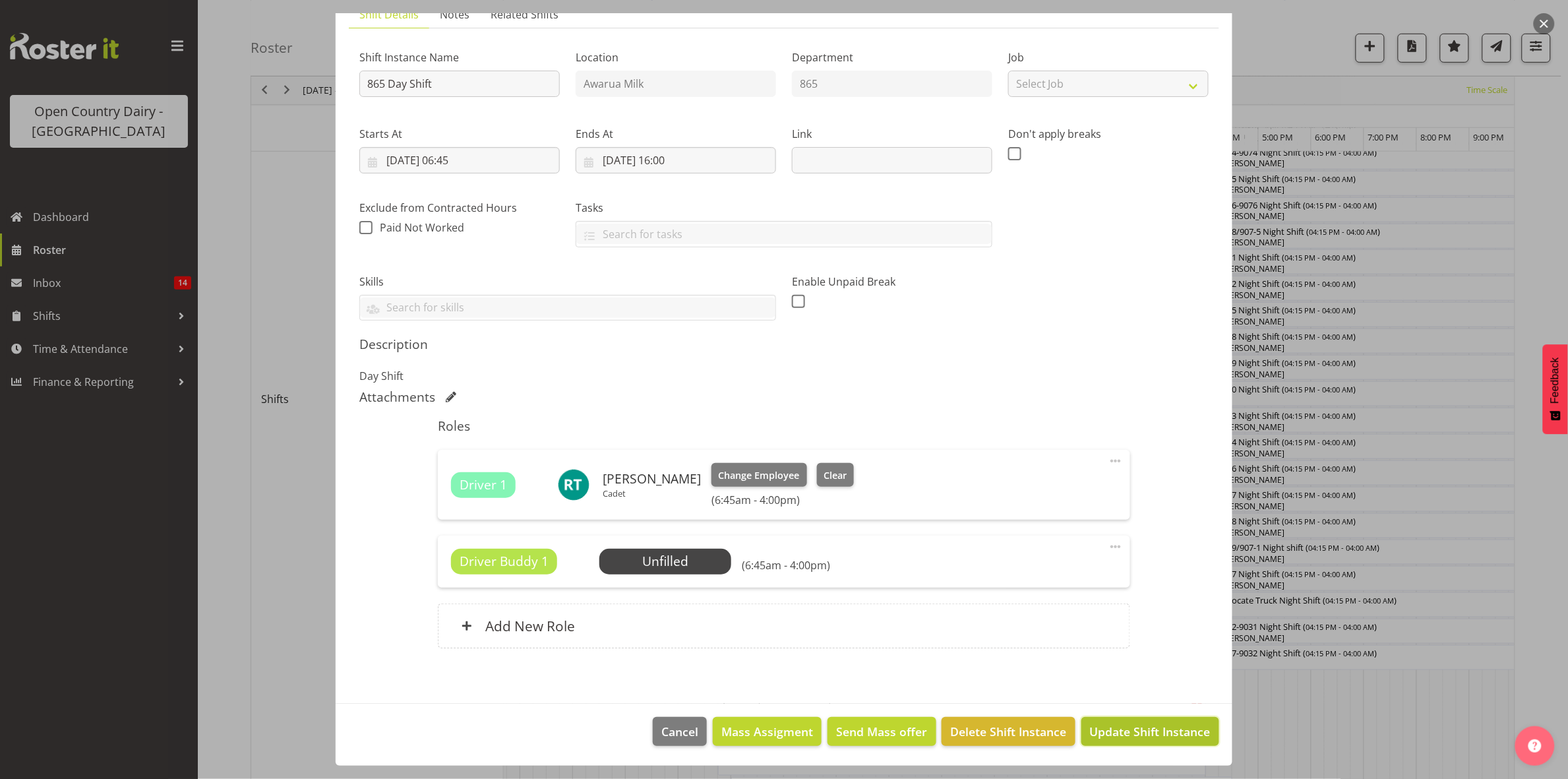
click at [1154, 738] on span "Update Shift Instance" at bounding box center [1150, 732] width 121 height 17
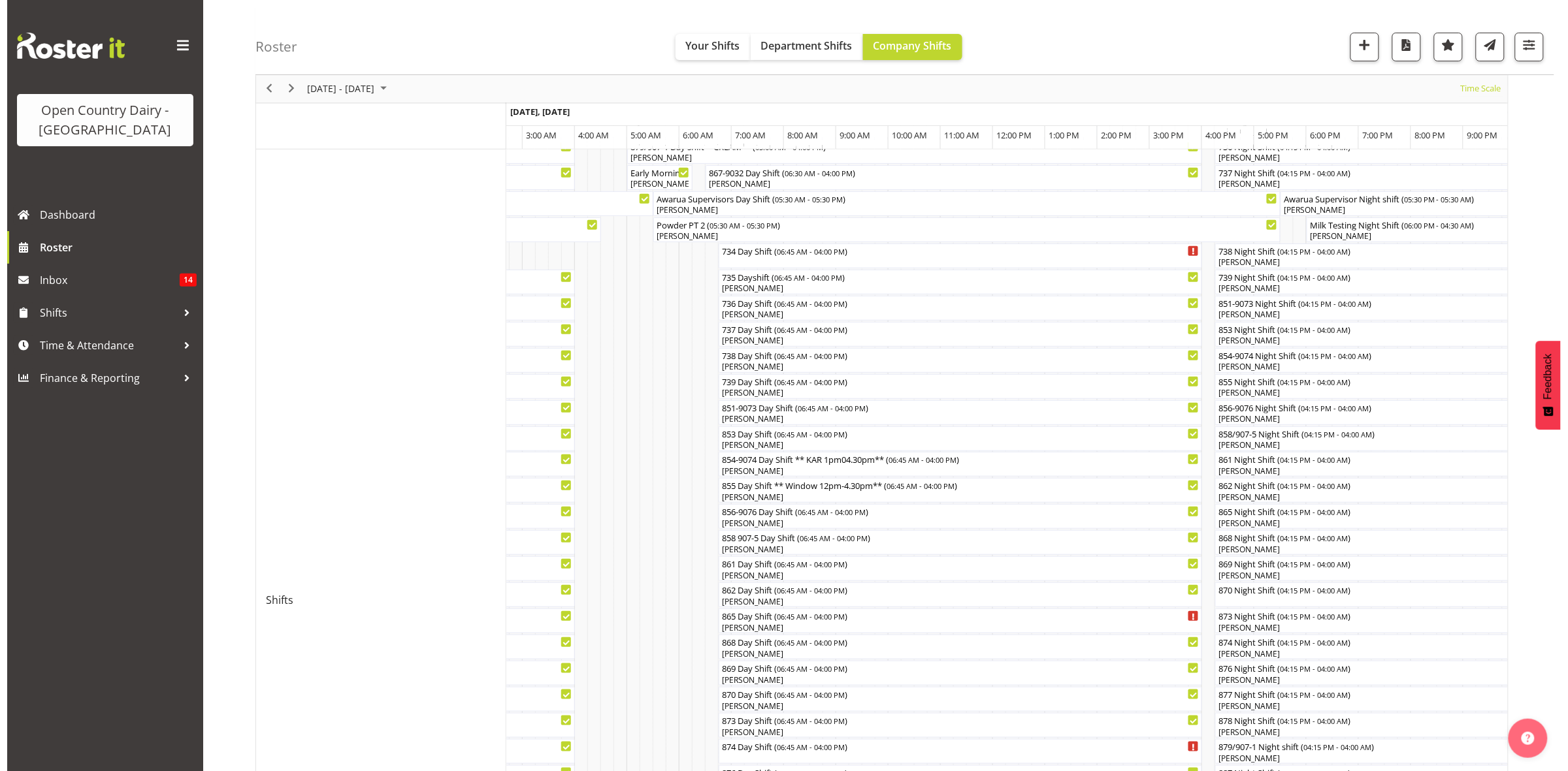
scroll to position [490, 0]
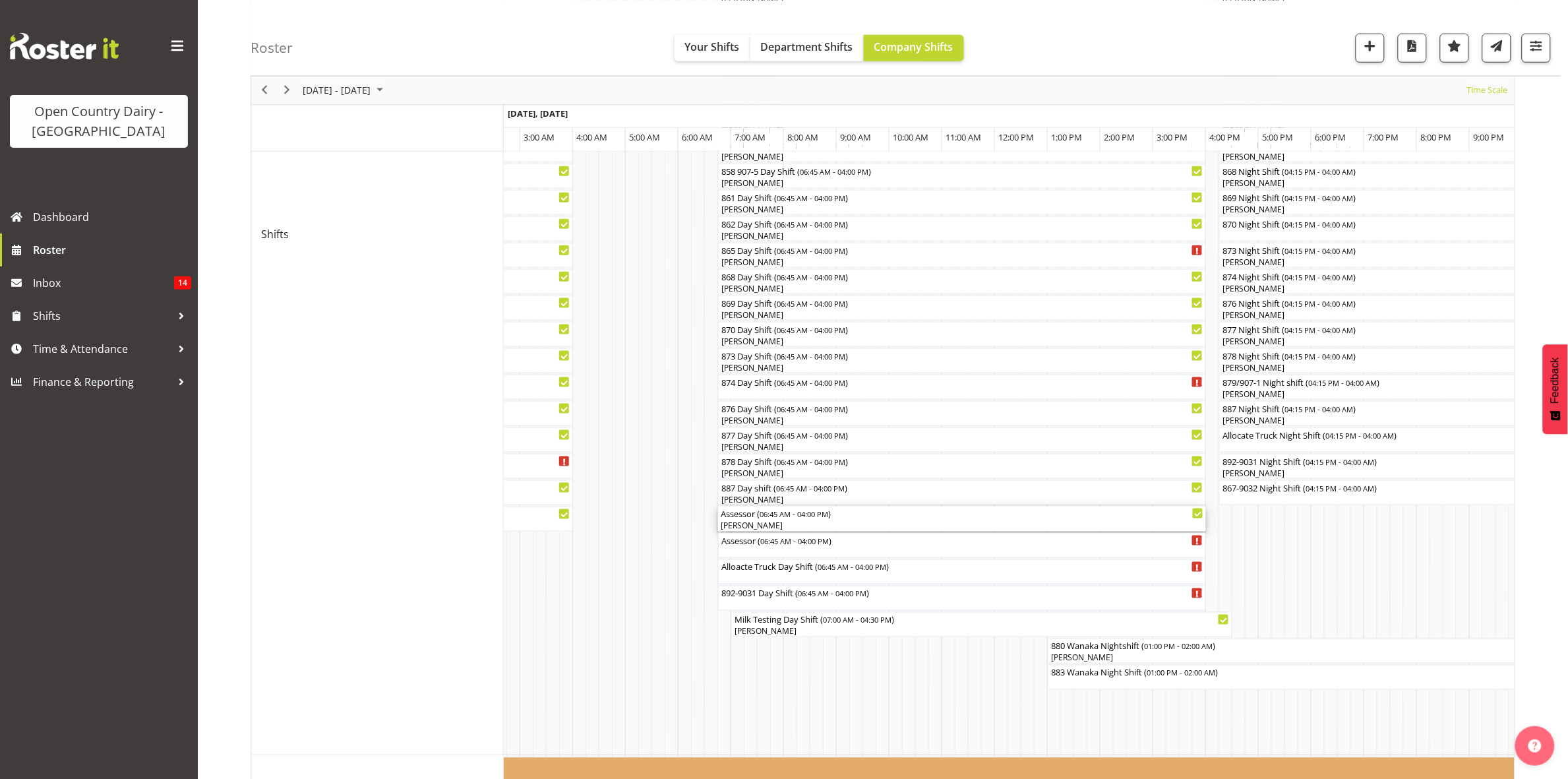
click at [754, 524] on div "[PERSON_NAME]" at bounding box center [962, 526] width 483 height 12
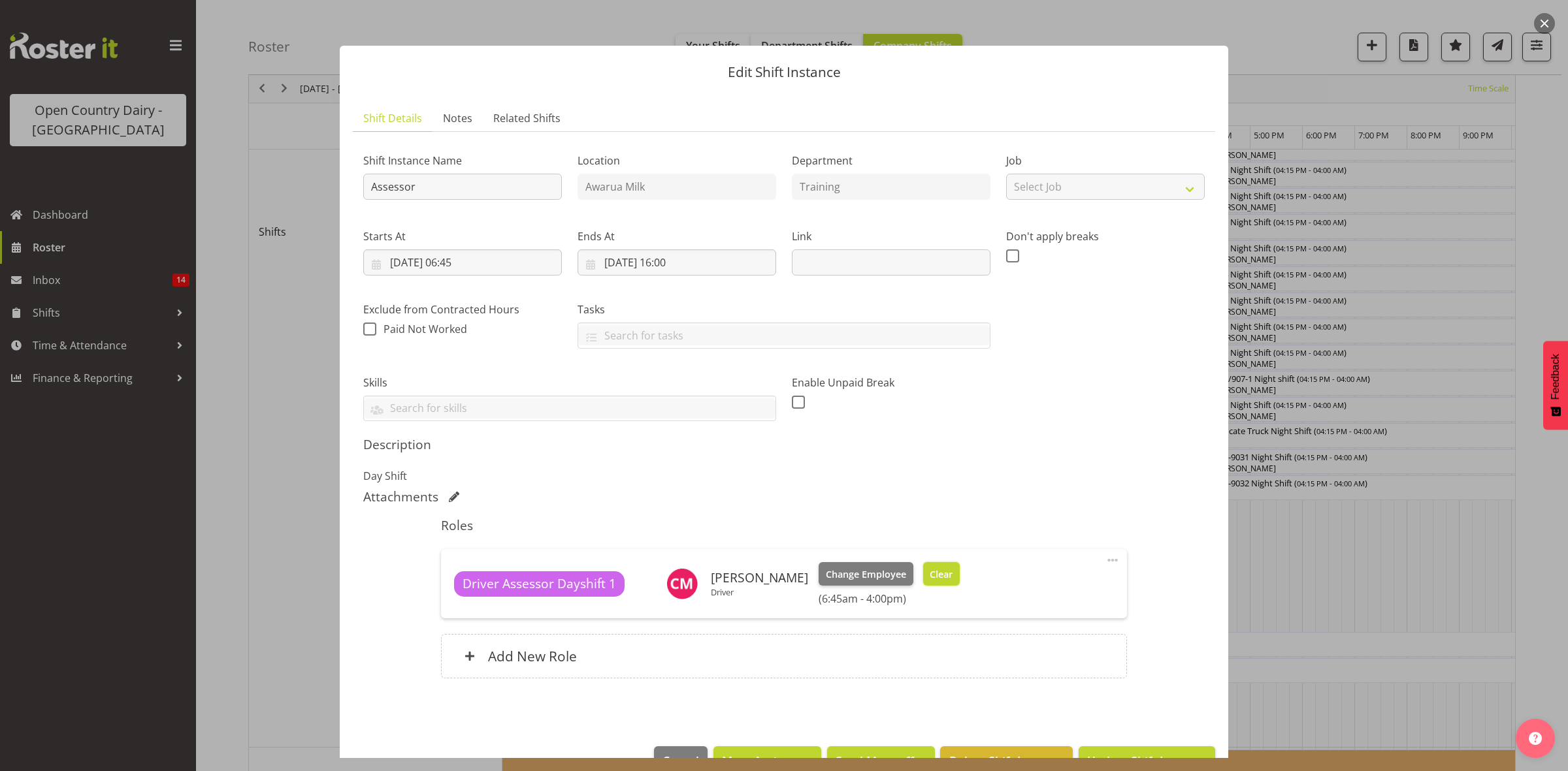
click at [952, 575] on span "Clear" at bounding box center [941, 574] width 23 height 14
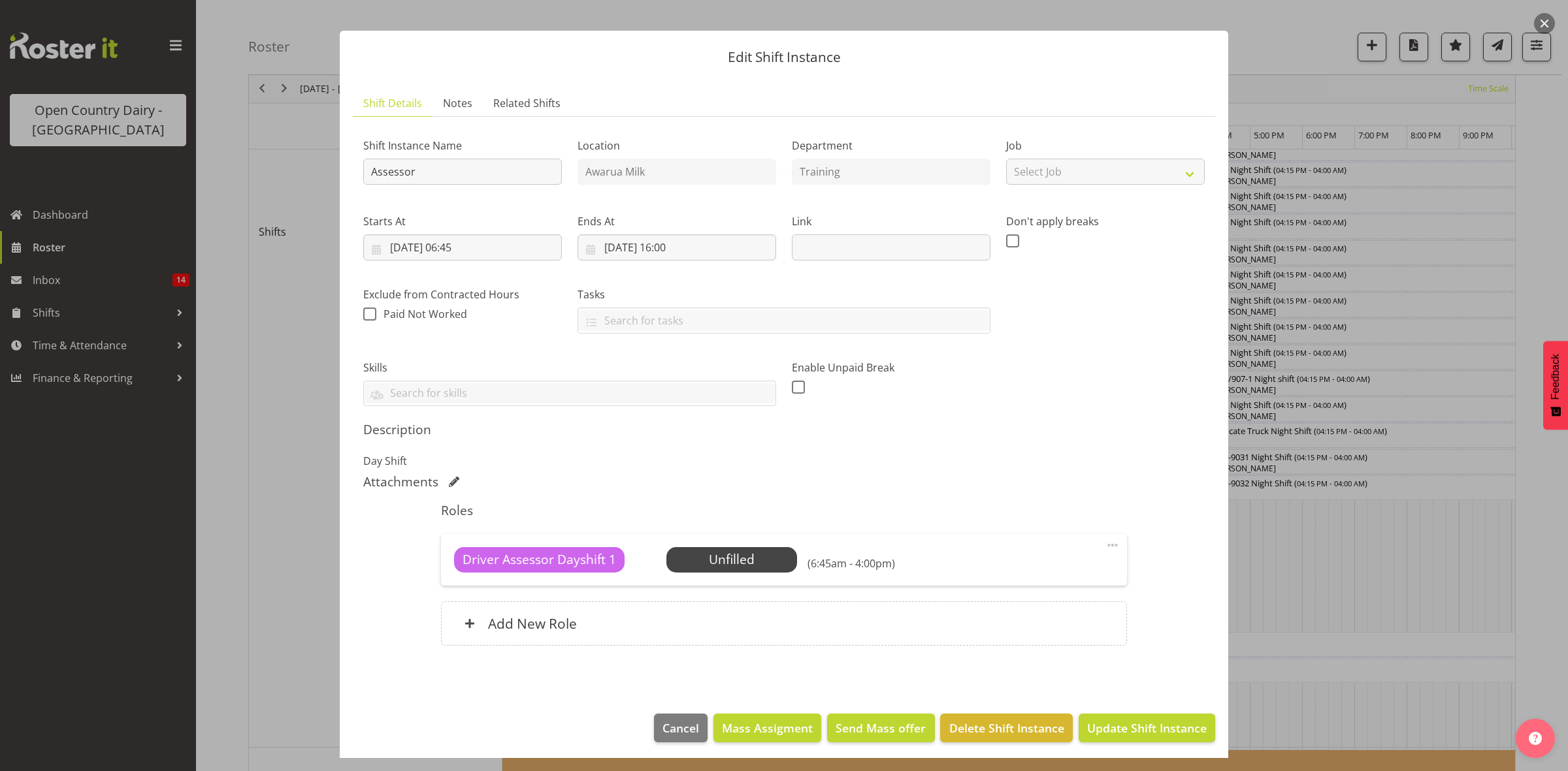
scroll to position [19, 0]
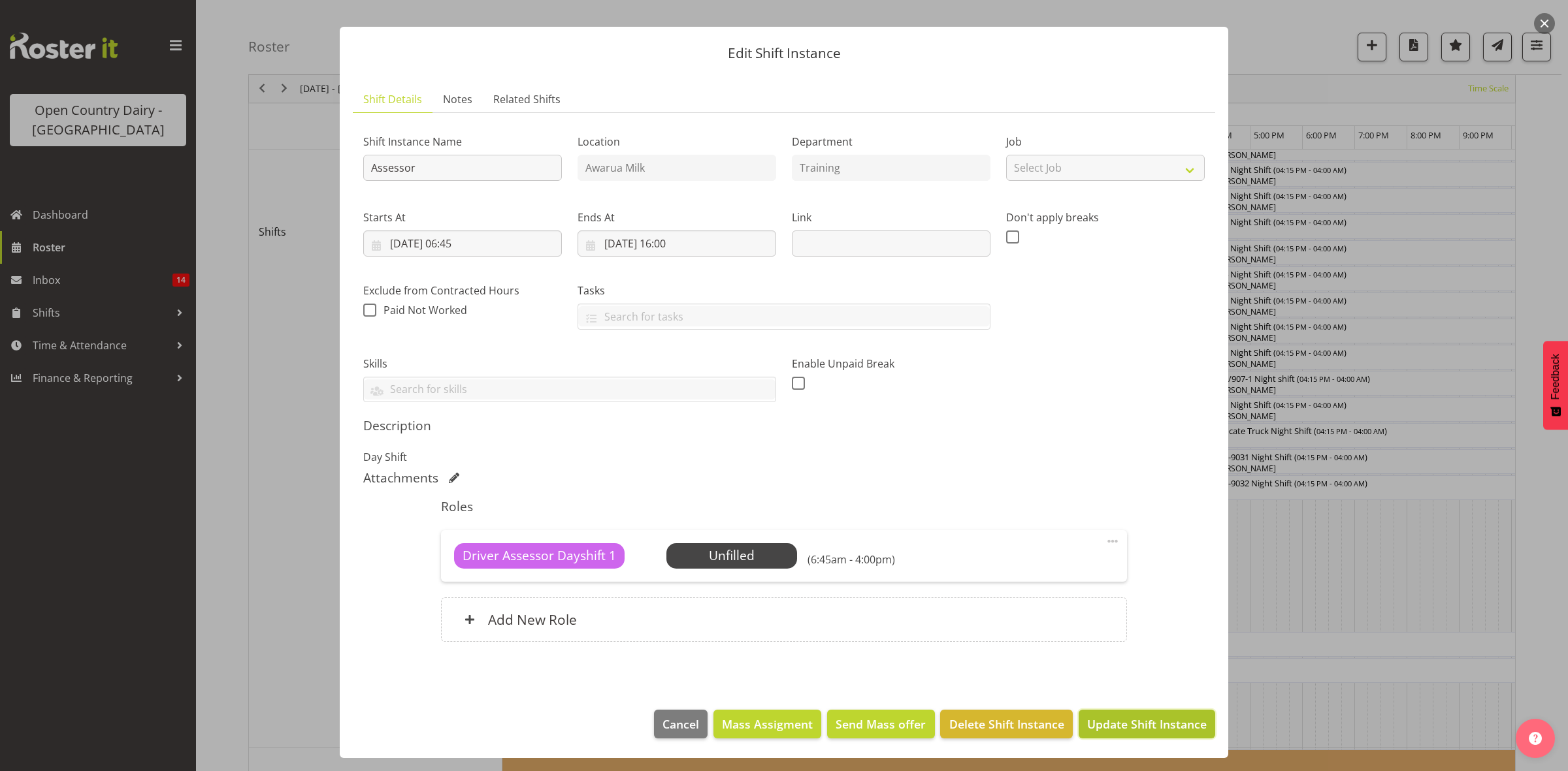
click at [1109, 726] on span "Update Shift Instance" at bounding box center [1147, 724] width 120 height 17
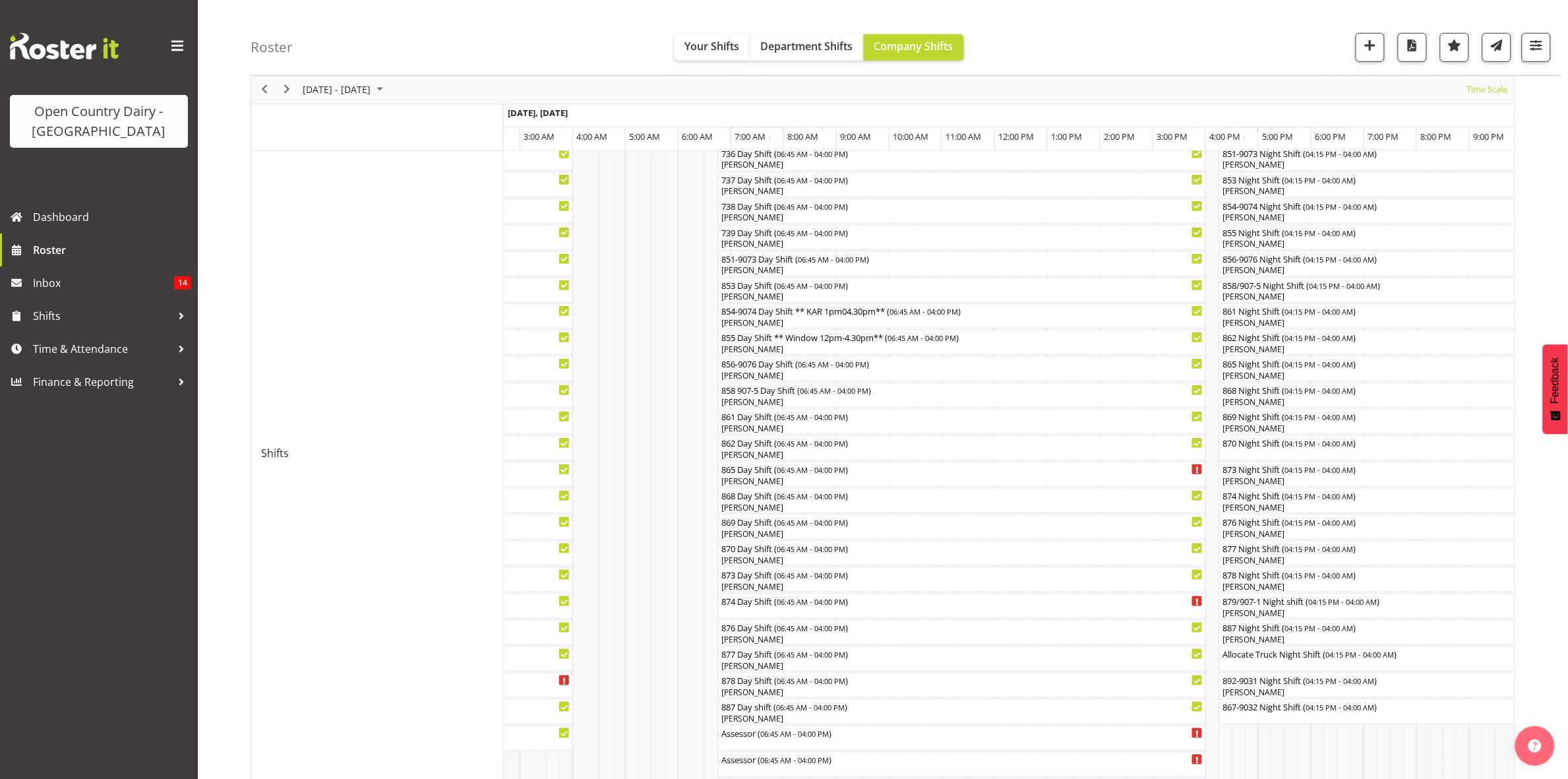
scroll to position [247, 0]
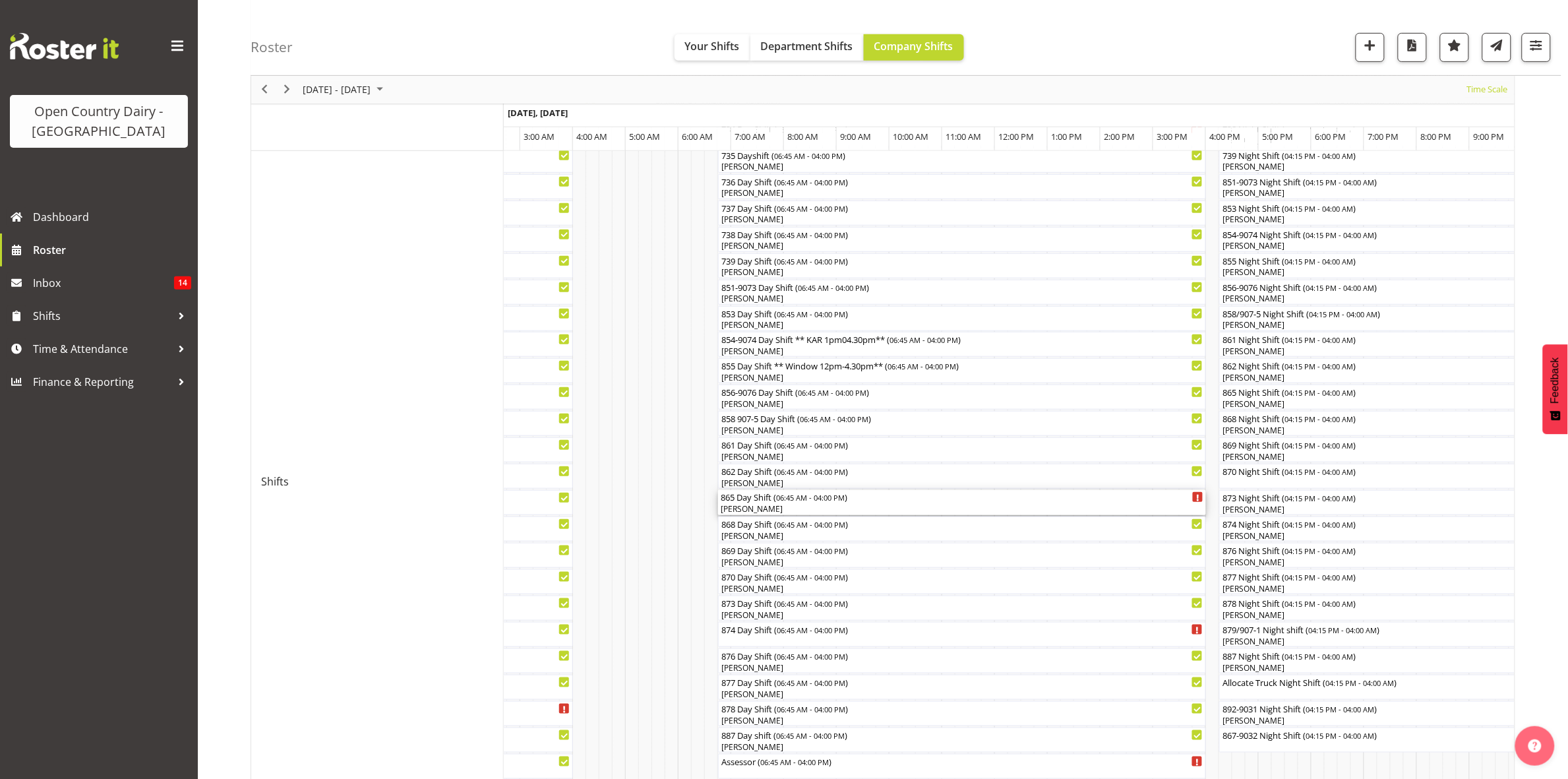
click at [787, 505] on div "865 Day Shift ( 06:45 AM - 04:00 PM ) [PERSON_NAME]" at bounding box center [962, 503] width 483 height 25
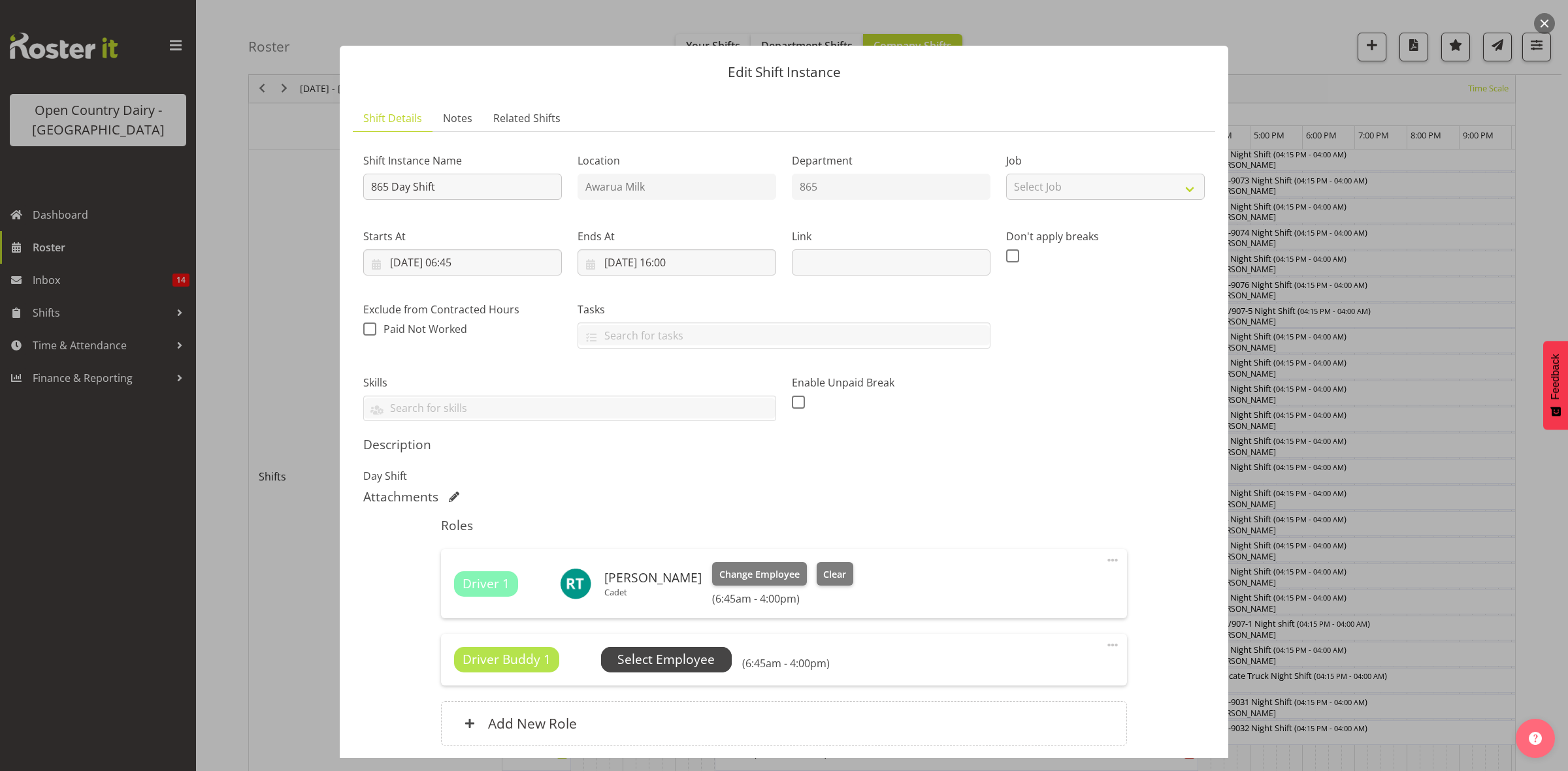
click at [658, 653] on span "Select Employee" at bounding box center [666, 659] width 97 height 19
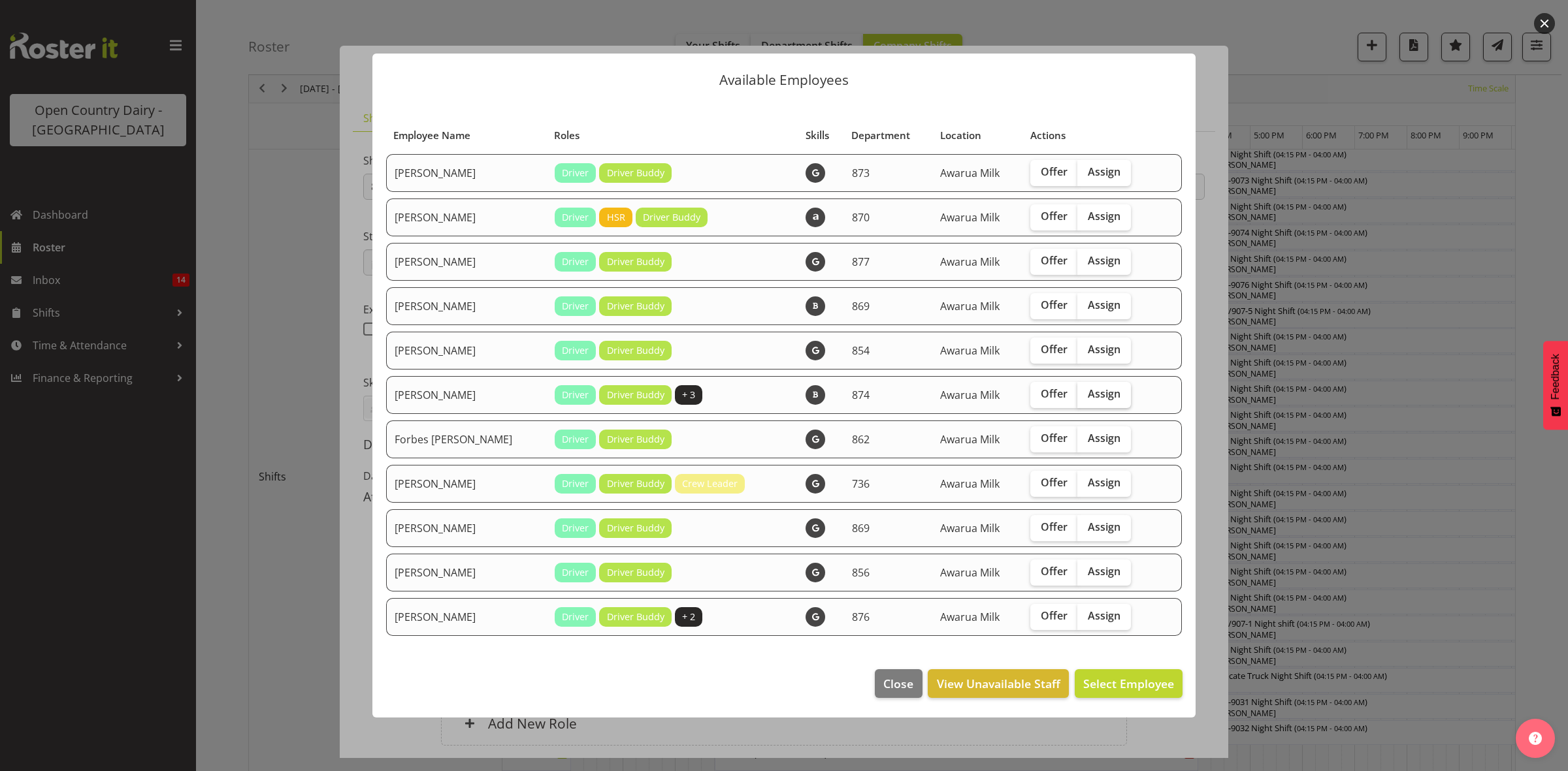
click at [1093, 390] on span "Assign" at bounding box center [1103, 394] width 32 height 13
click at [1086, 390] on input "Assign" at bounding box center [1082, 394] width 9 height 9
checkbox input "true"
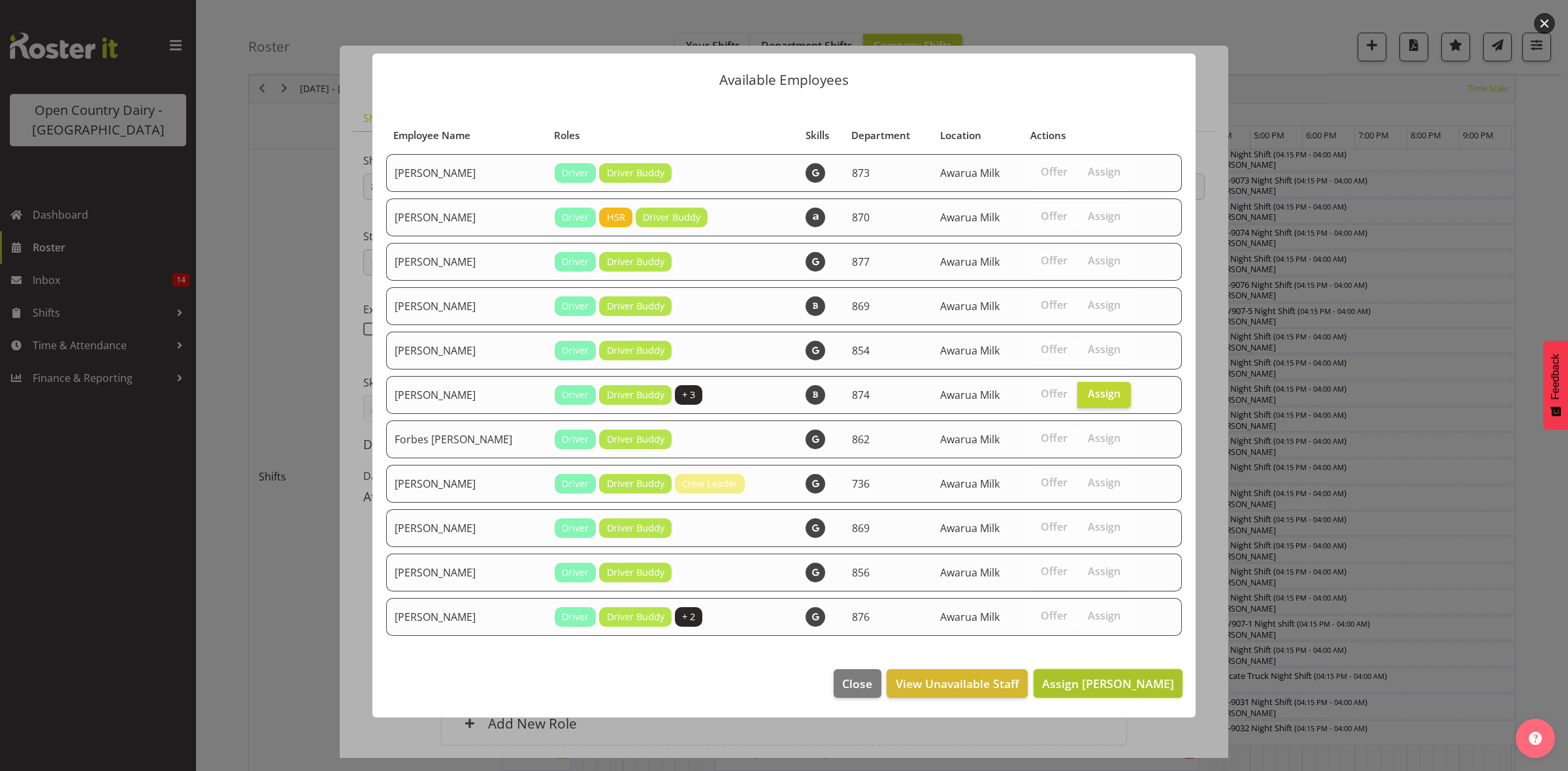
click at [1100, 692] on span "Assign [PERSON_NAME]" at bounding box center [1108, 684] width 132 height 16
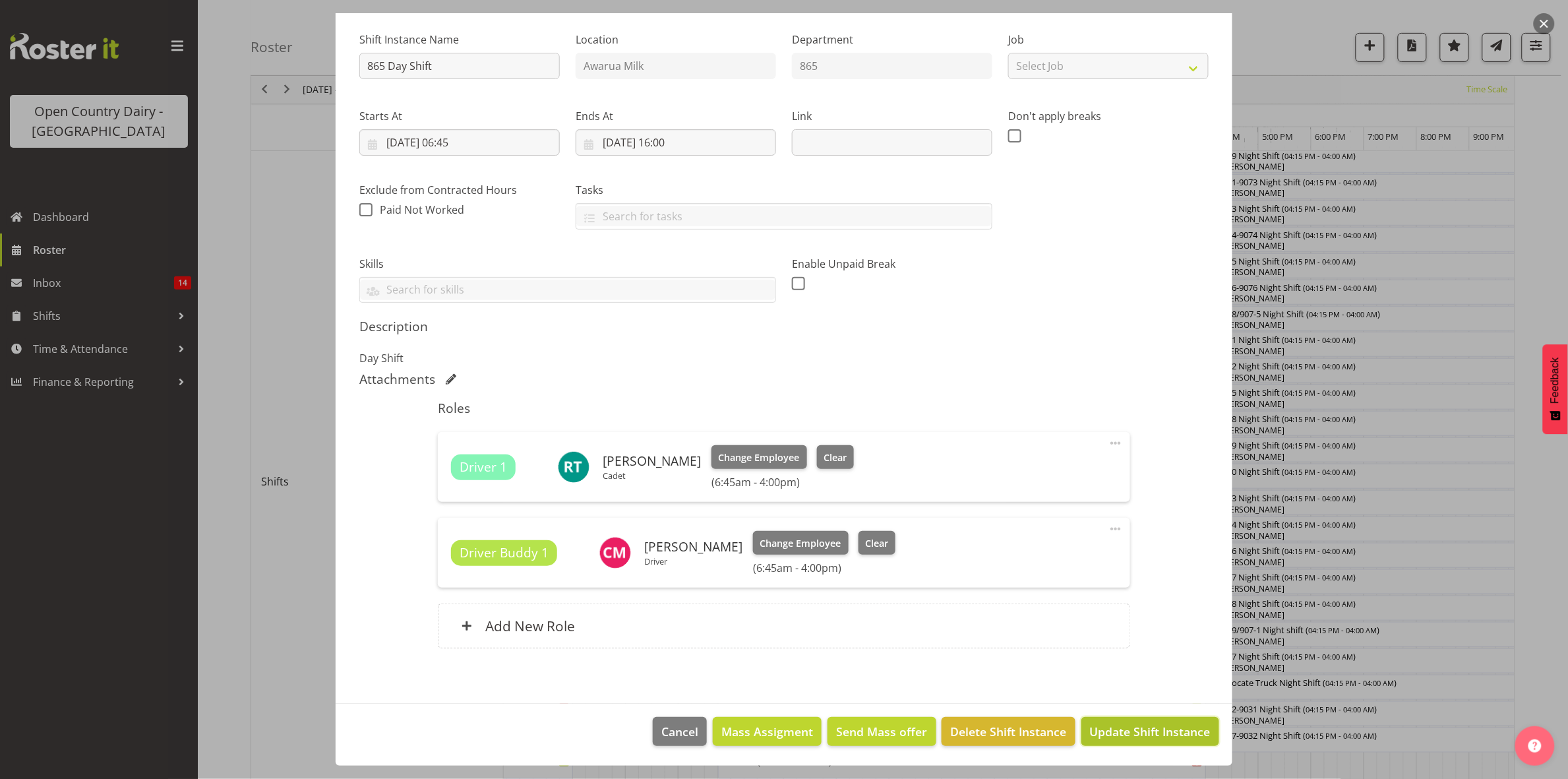
click at [1132, 738] on span "Update Shift Instance" at bounding box center [1150, 732] width 121 height 17
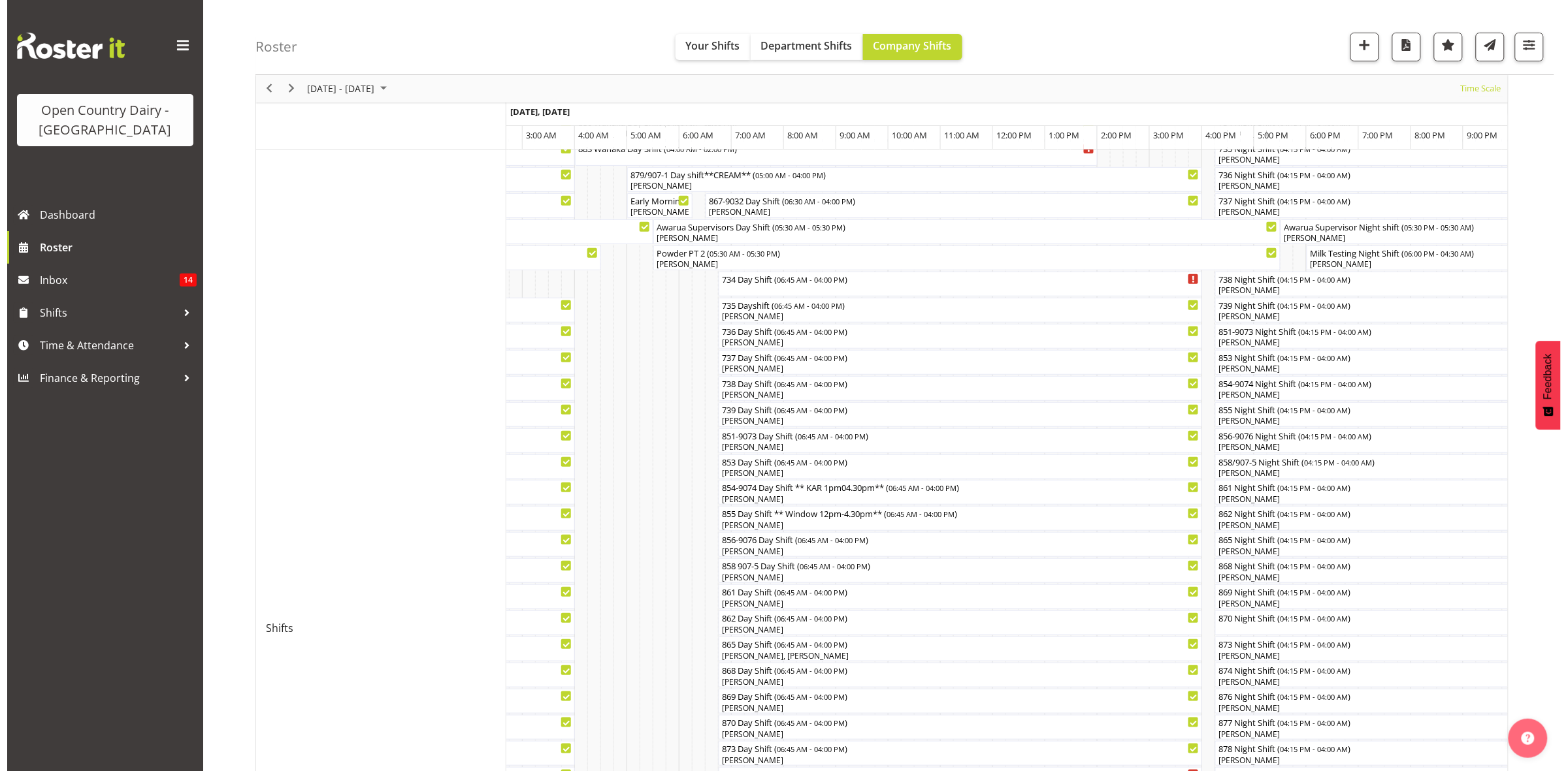
scroll to position [81, 0]
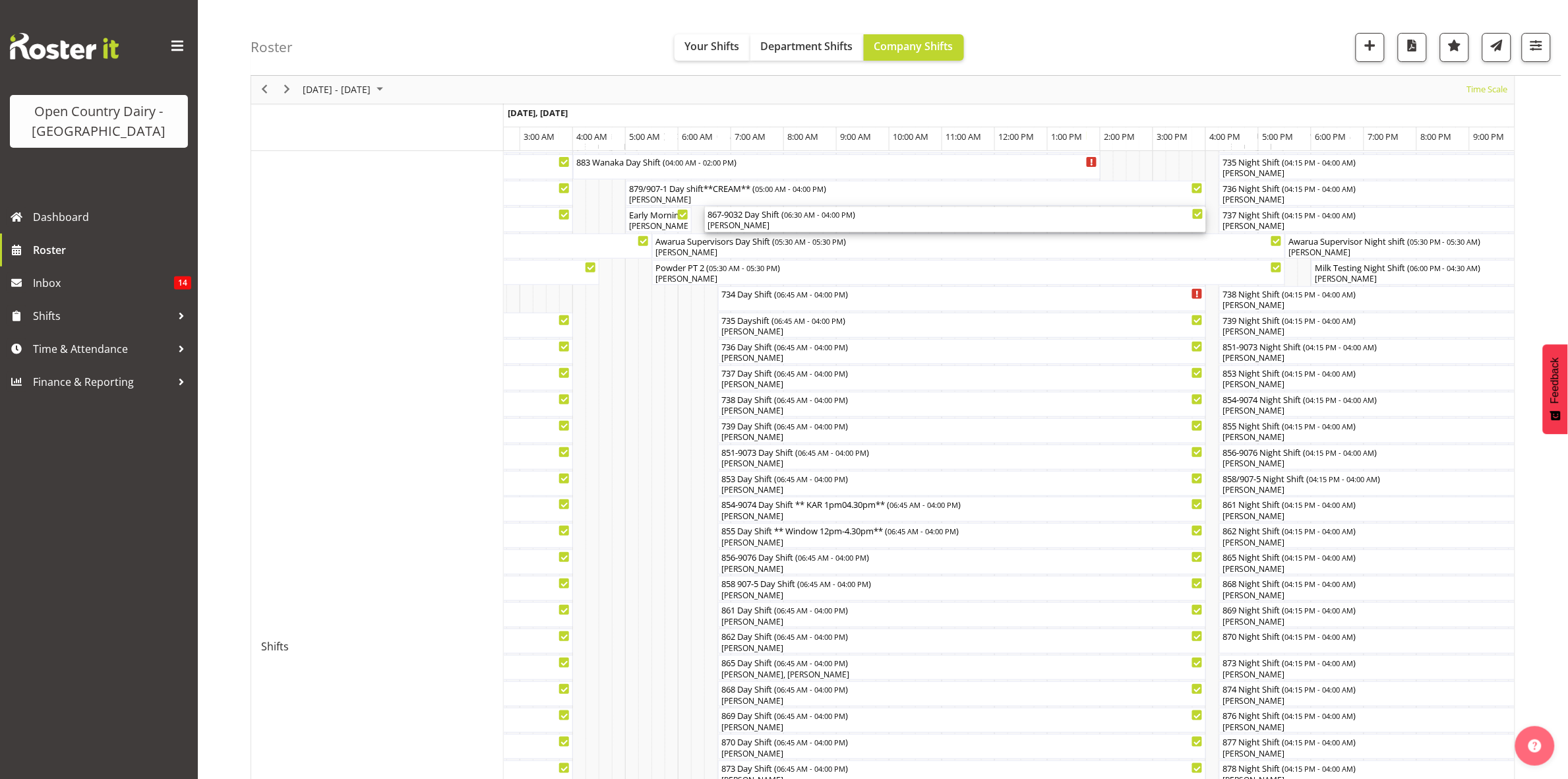
click at [743, 223] on div "[PERSON_NAME]" at bounding box center [955, 225] width 496 height 12
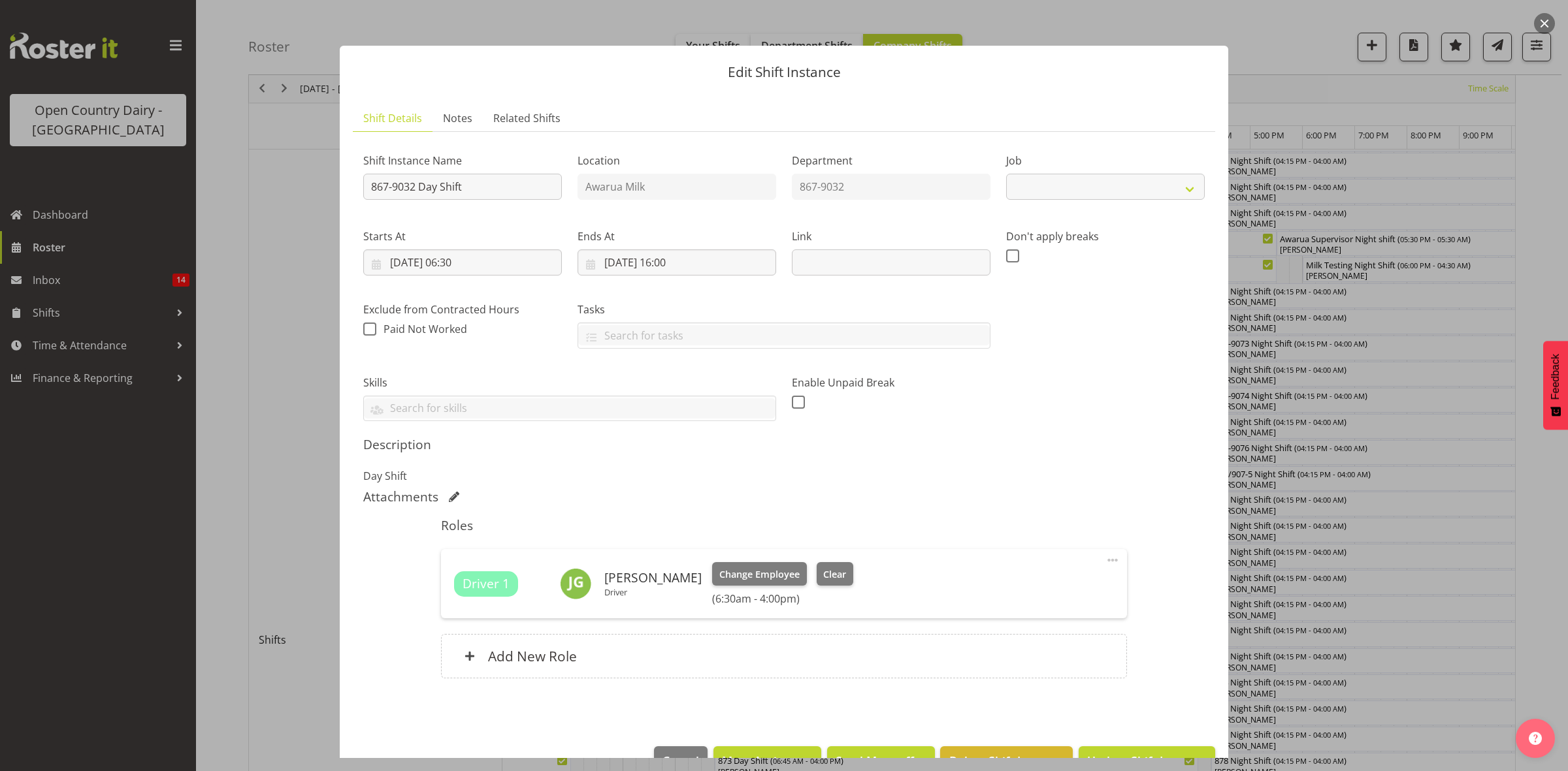
select select "10670"
click at [827, 578] on span "Clear" at bounding box center [835, 574] width 23 height 14
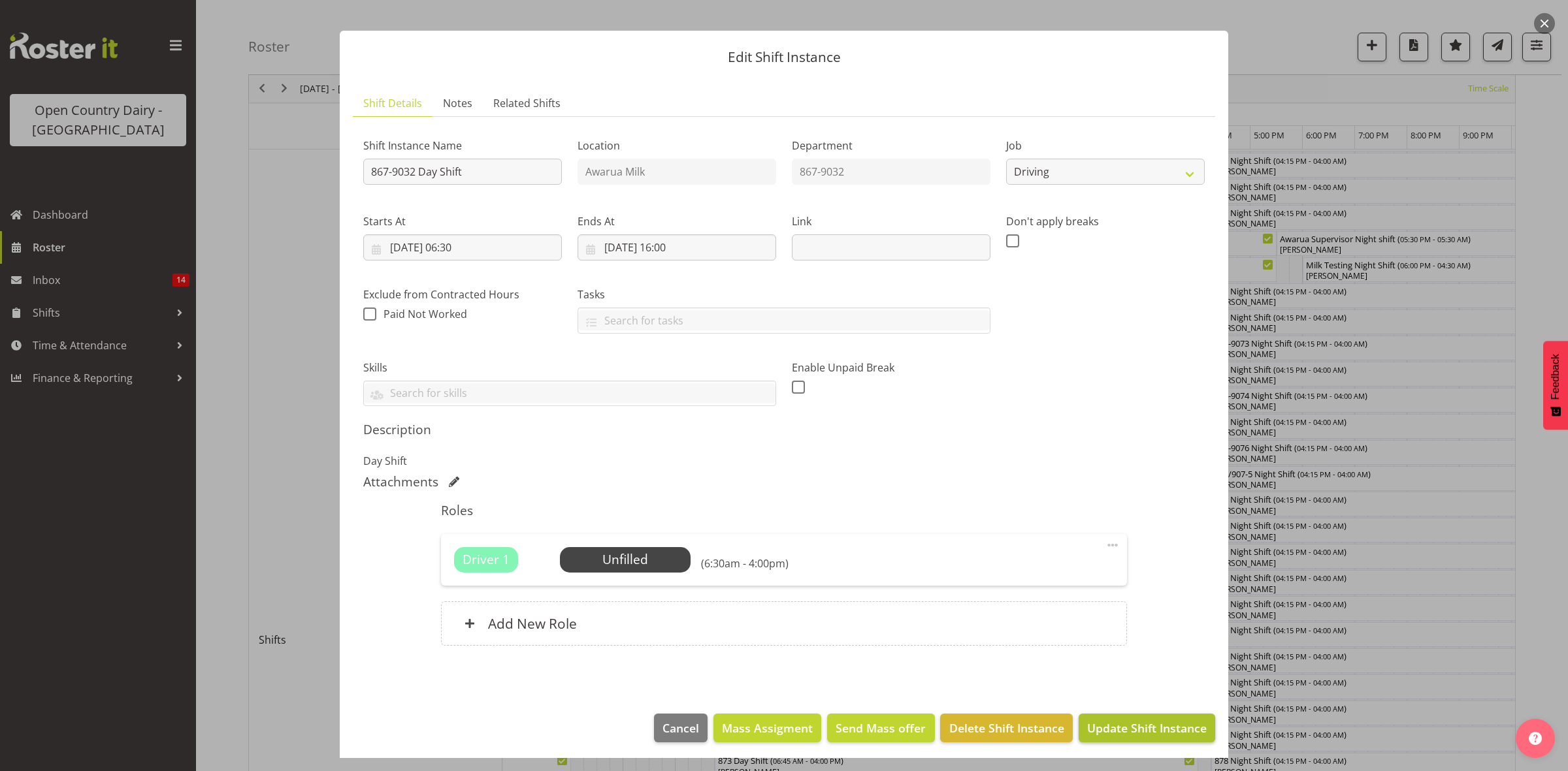
scroll to position [19, 0]
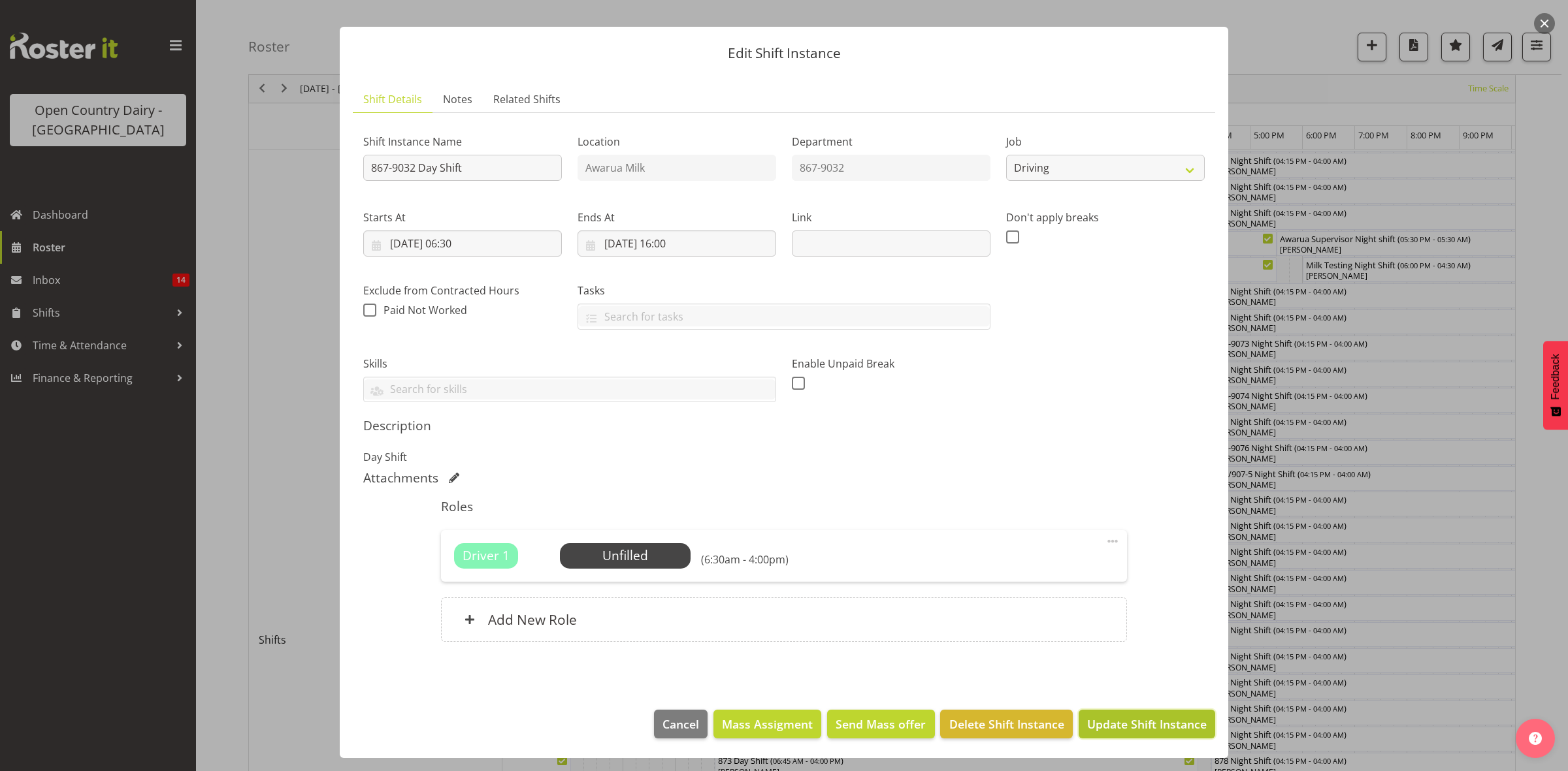
click at [1131, 716] on span "Update Shift Instance" at bounding box center [1147, 724] width 120 height 17
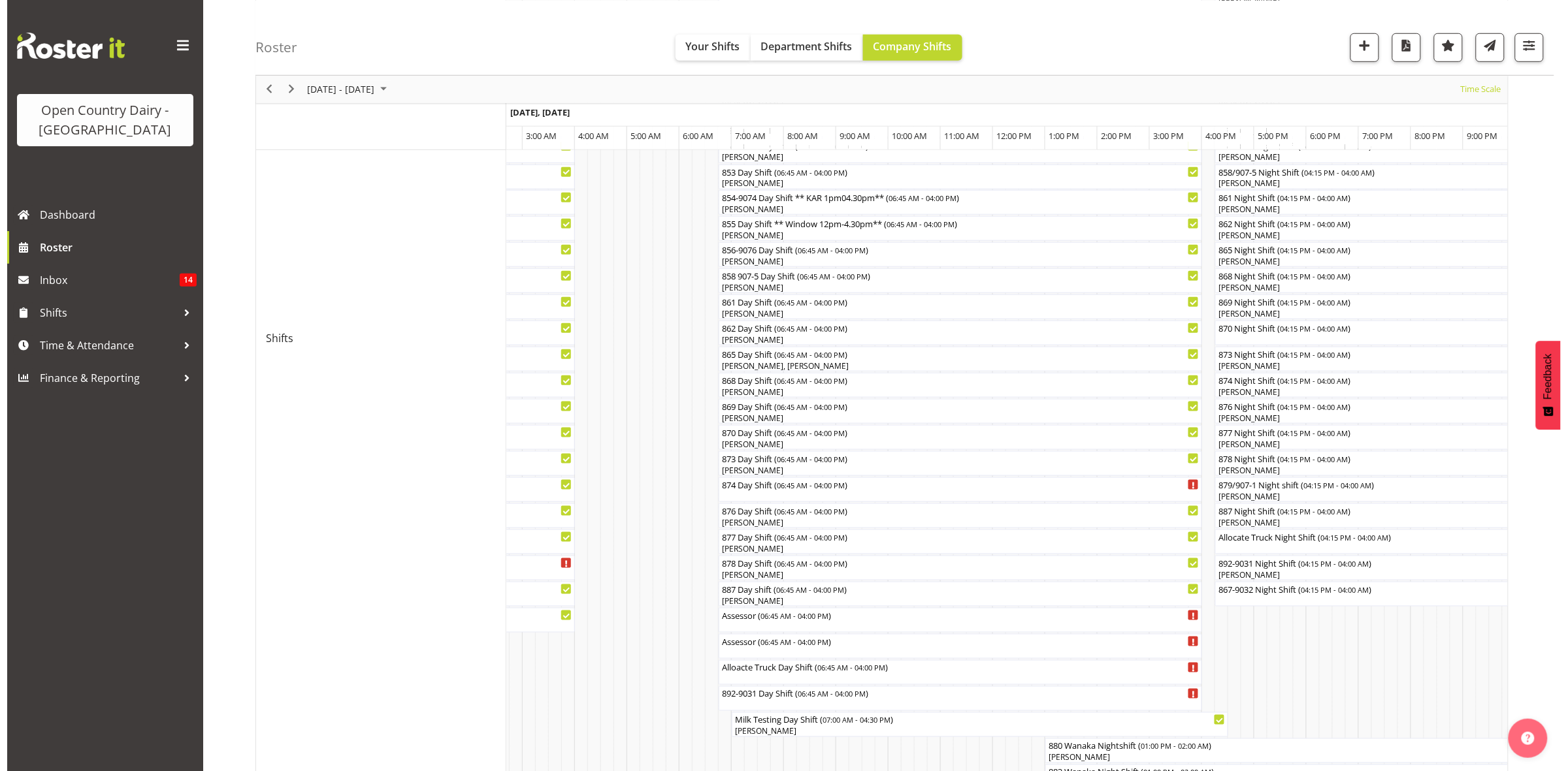
scroll to position [408, 0]
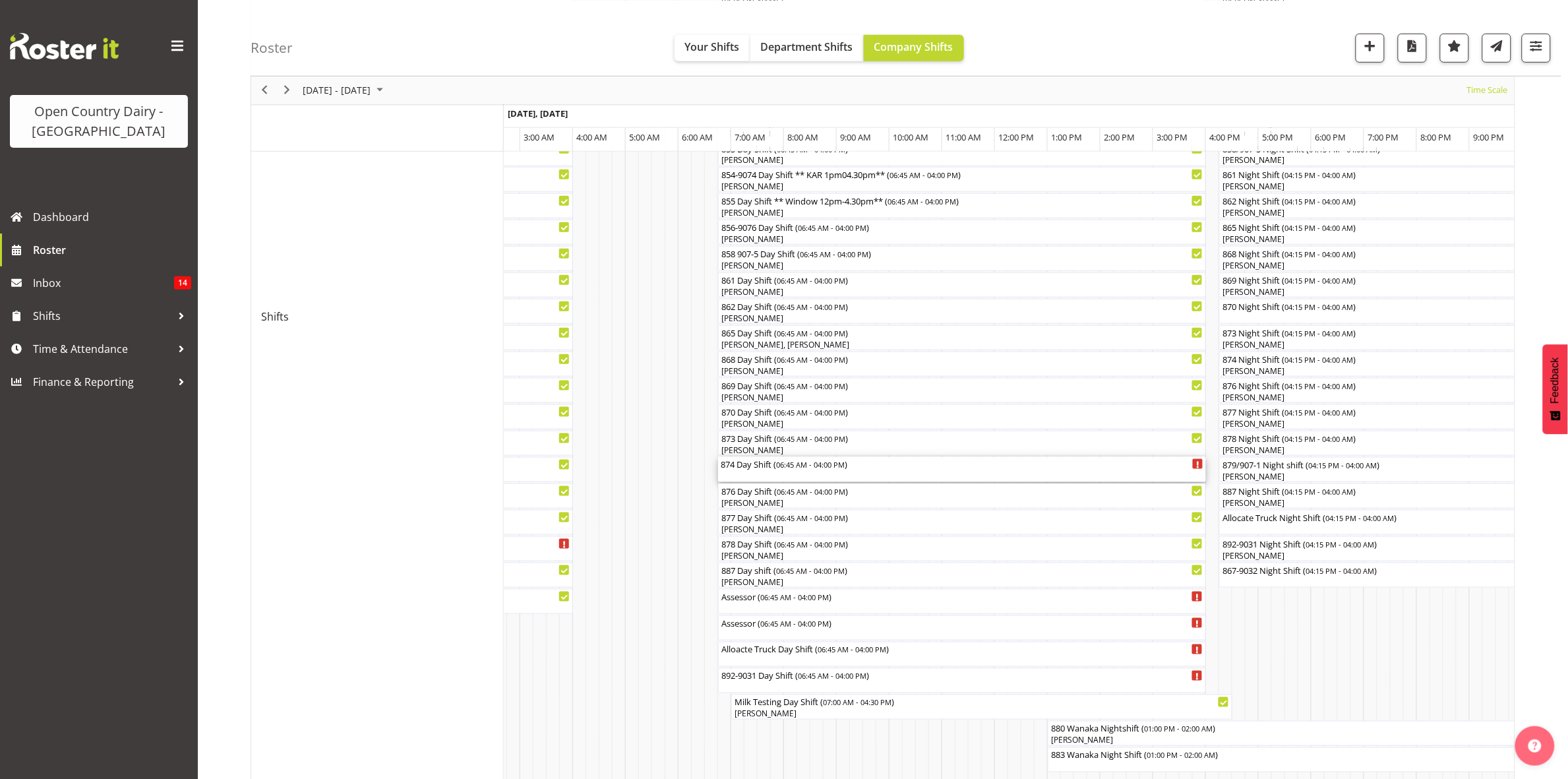
click at [750, 475] on div "874 Day Shift ( 06:45 AM - 04:00 PM )" at bounding box center [962, 470] width 483 height 25
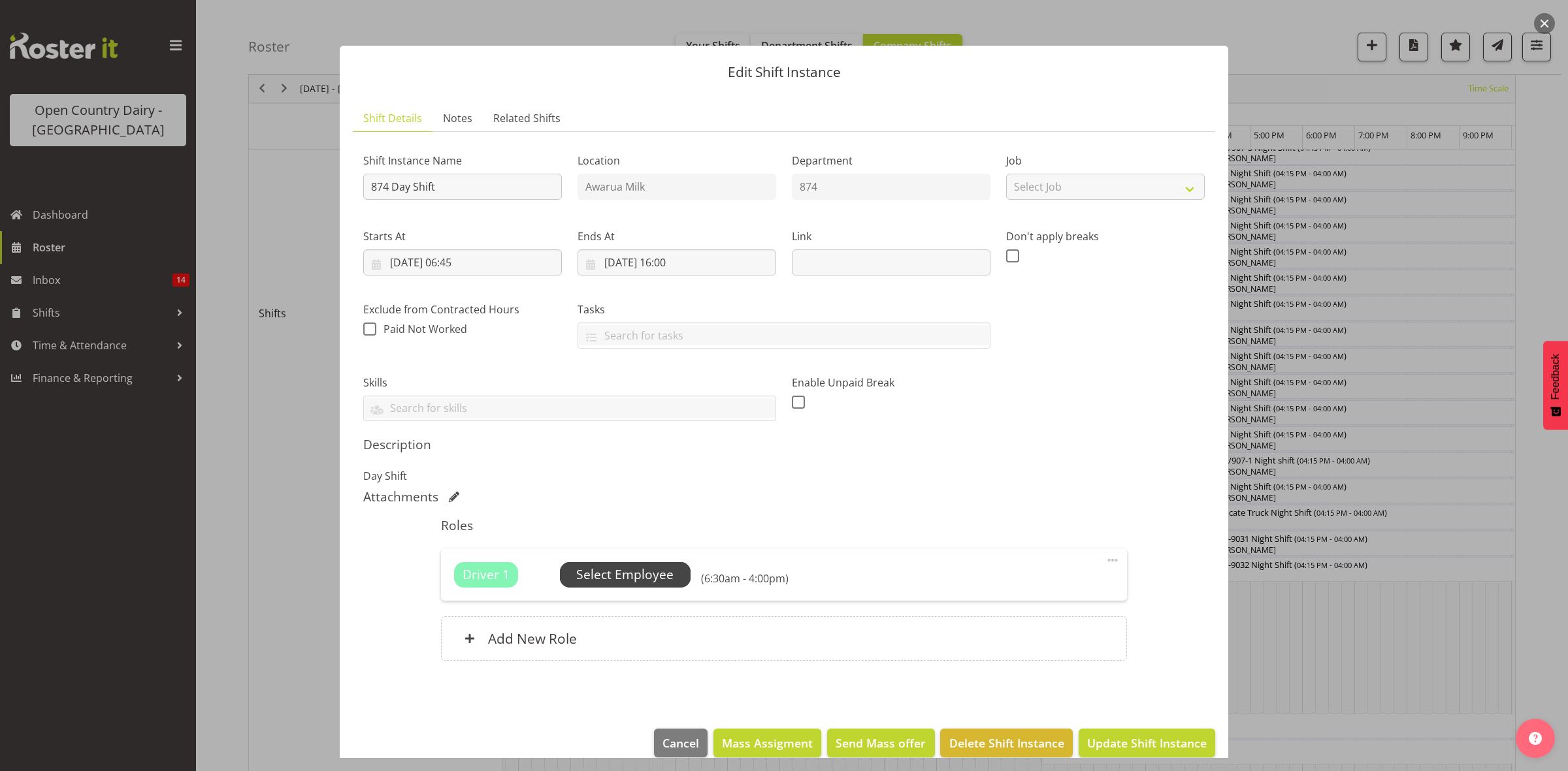
click at [631, 574] on span "Select Employee" at bounding box center [624, 575] width 97 height 19
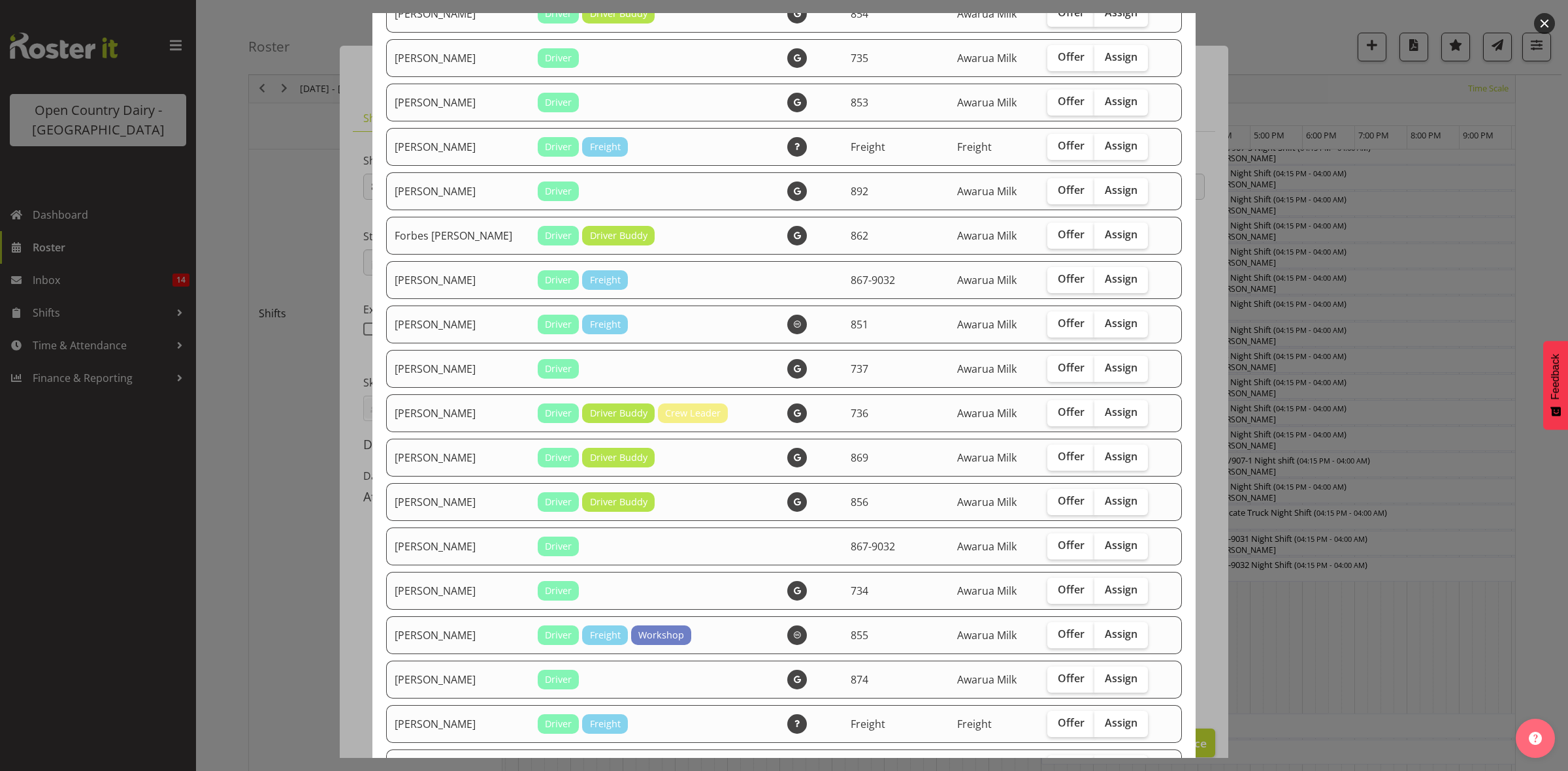
scroll to position [490, 0]
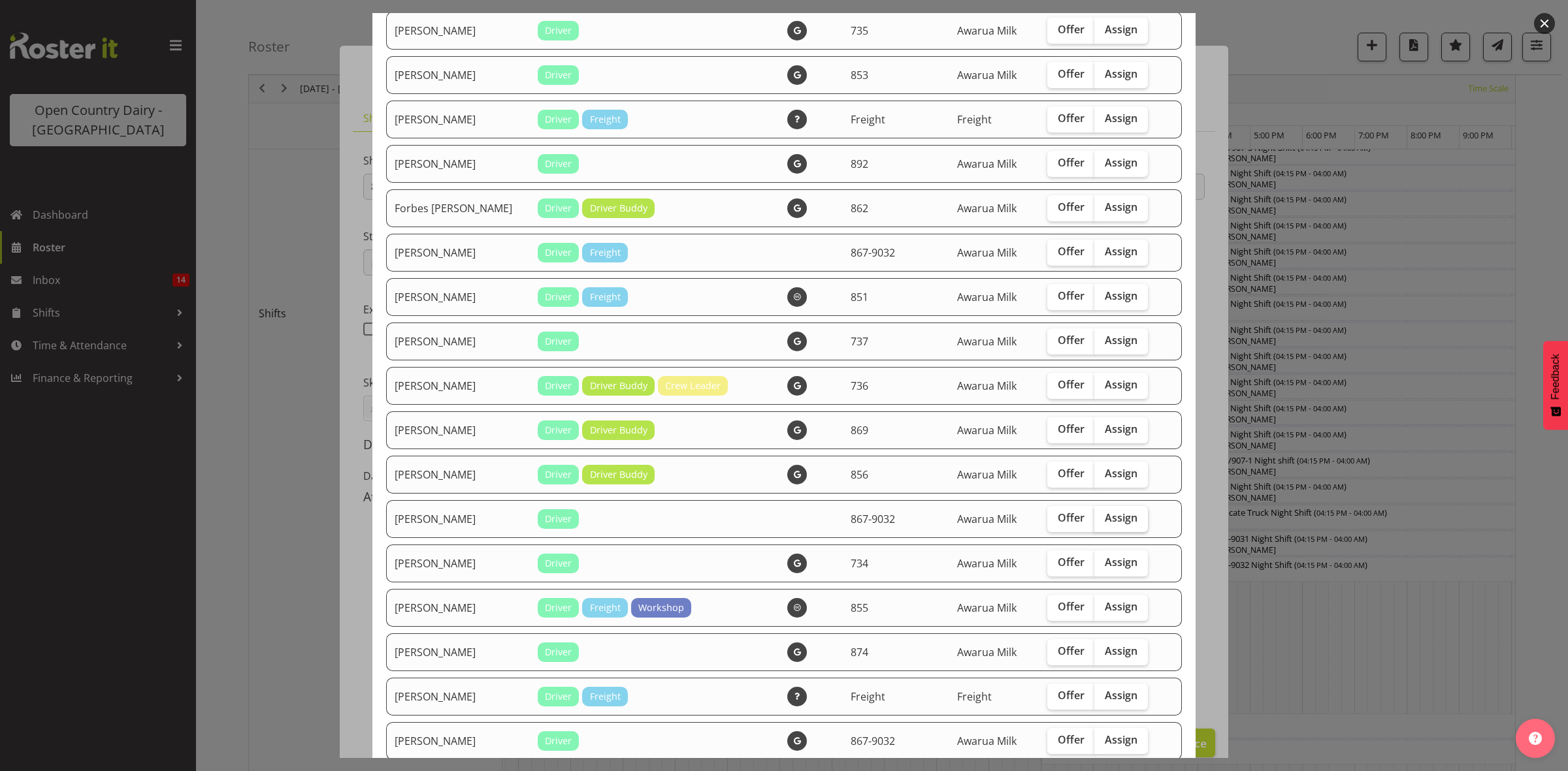
click at [1105, 524] on span "Assign" at bounding box center [1121, 518] width 32 height 13
click at [1099, 523] on input "Assign" at bounding box center [1098, 518] width 9 height 9
checkbox input "true"
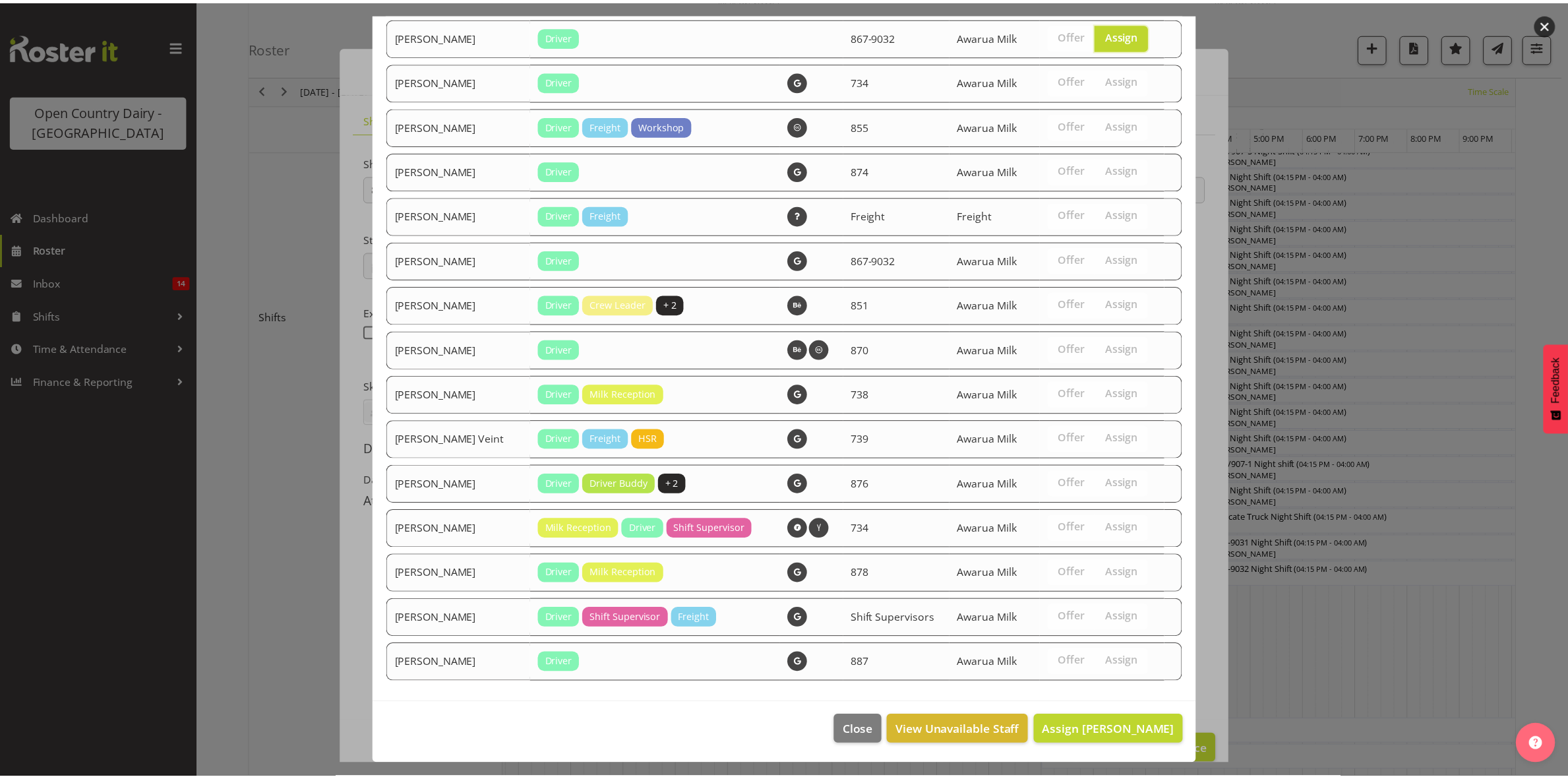
scroll to position [994, 0]
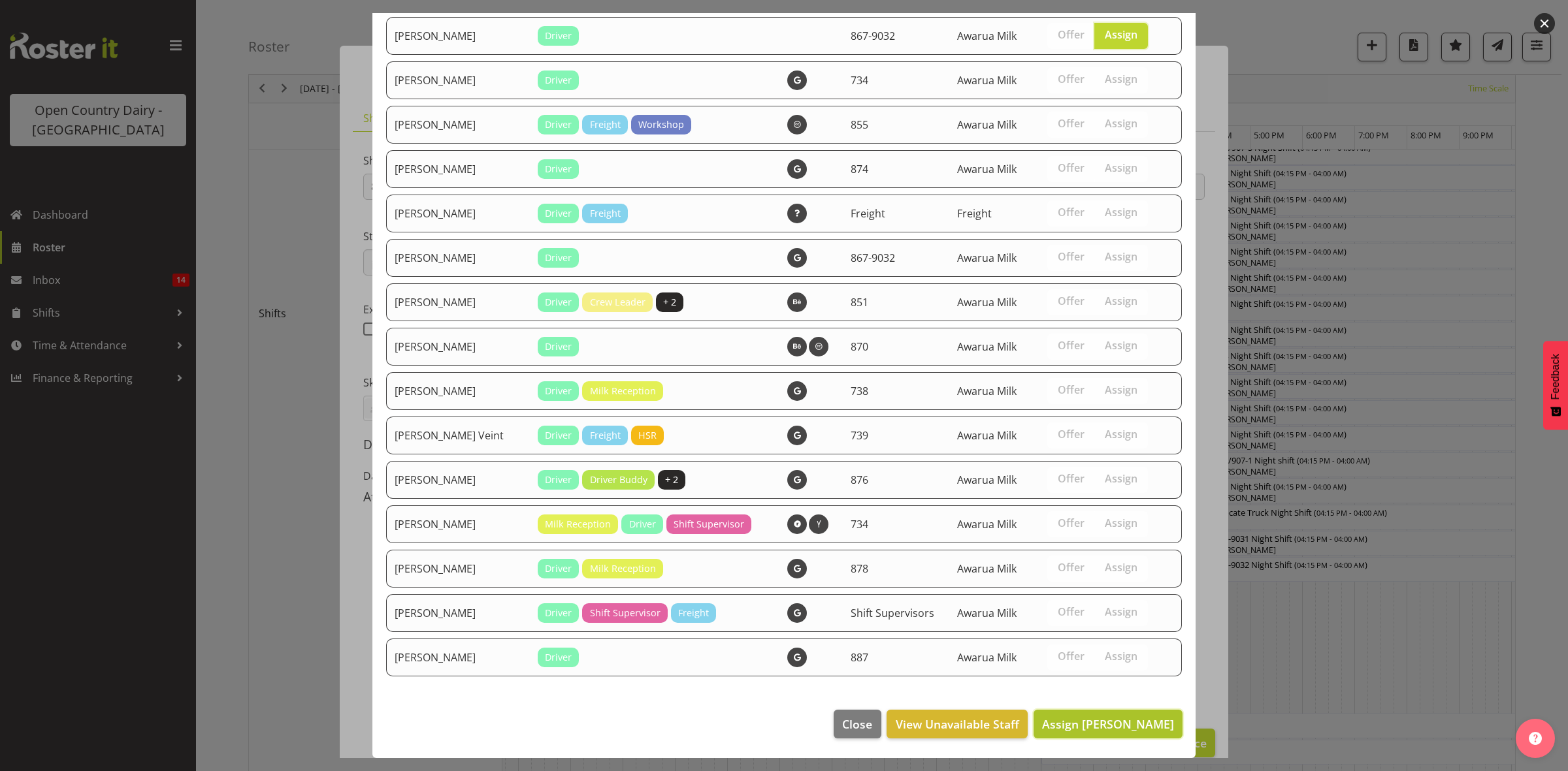
click at [1088, 726] on span "Assign [PERSON_NAME]" at bounding box center [1108, 724] width 132 height 16
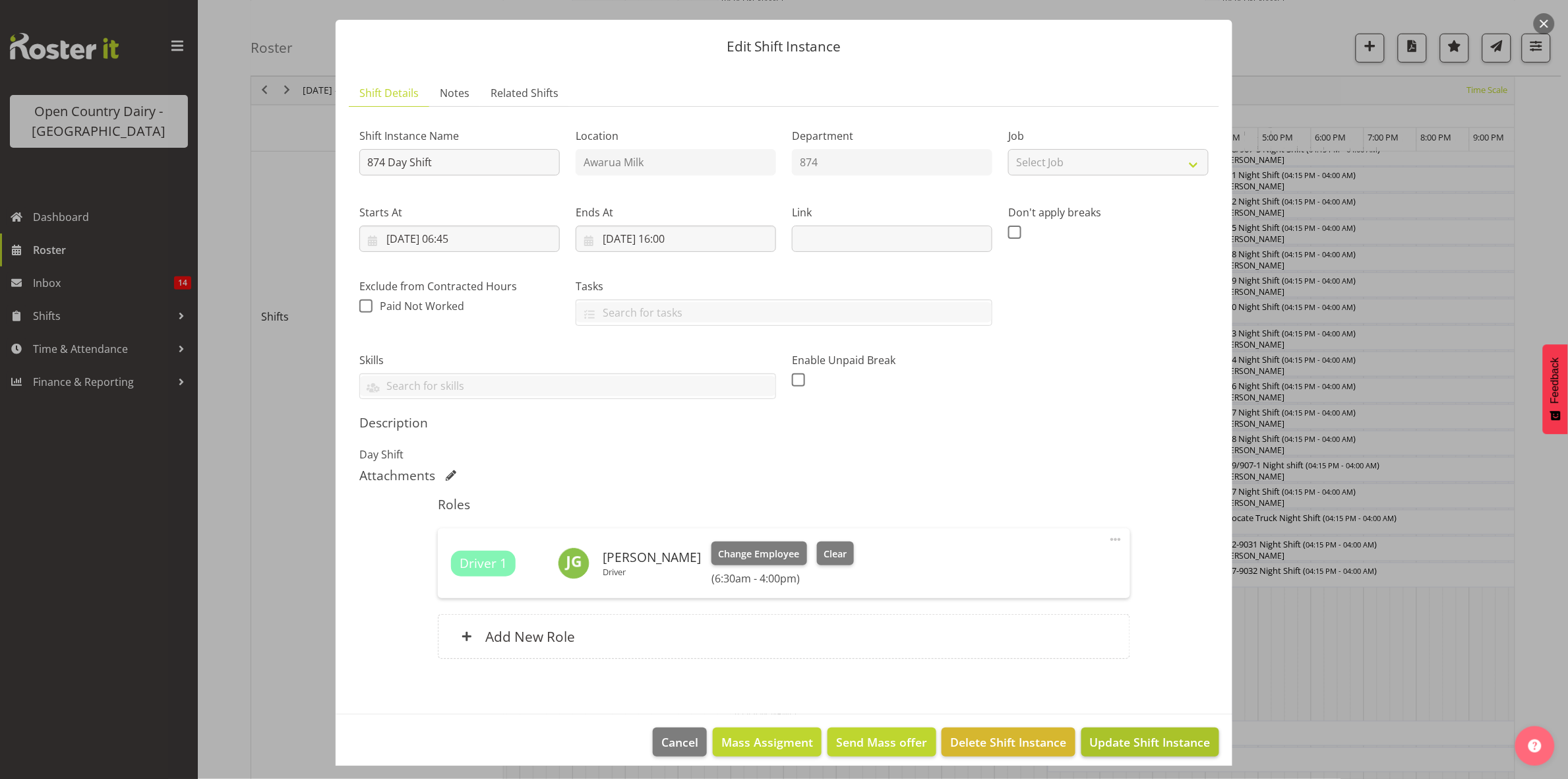
scroll to position [38, 0]
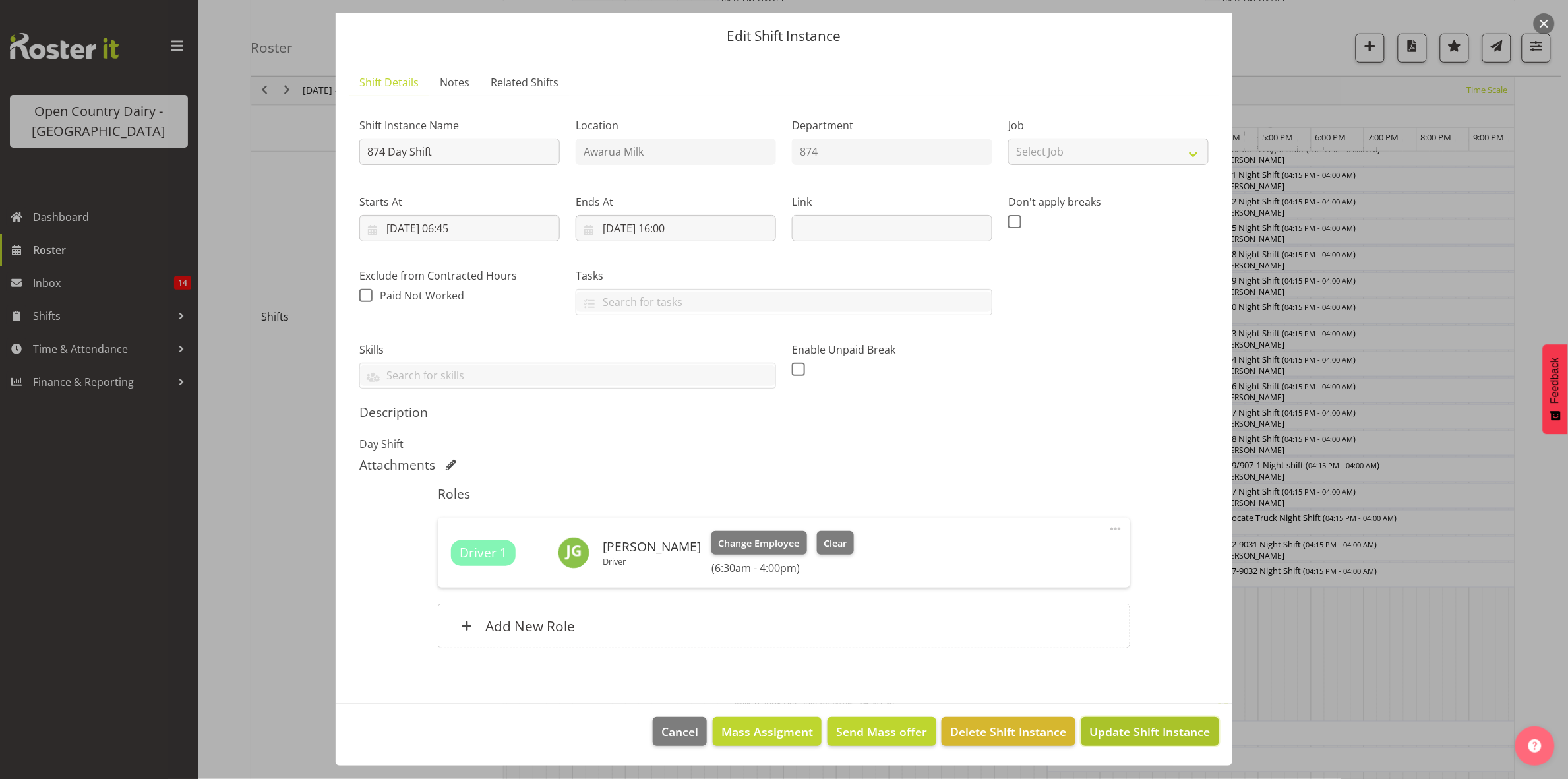
click at [1141, 730] on span "Update Shift Instance" at bounding box center [1150, 732] width 121 height 17
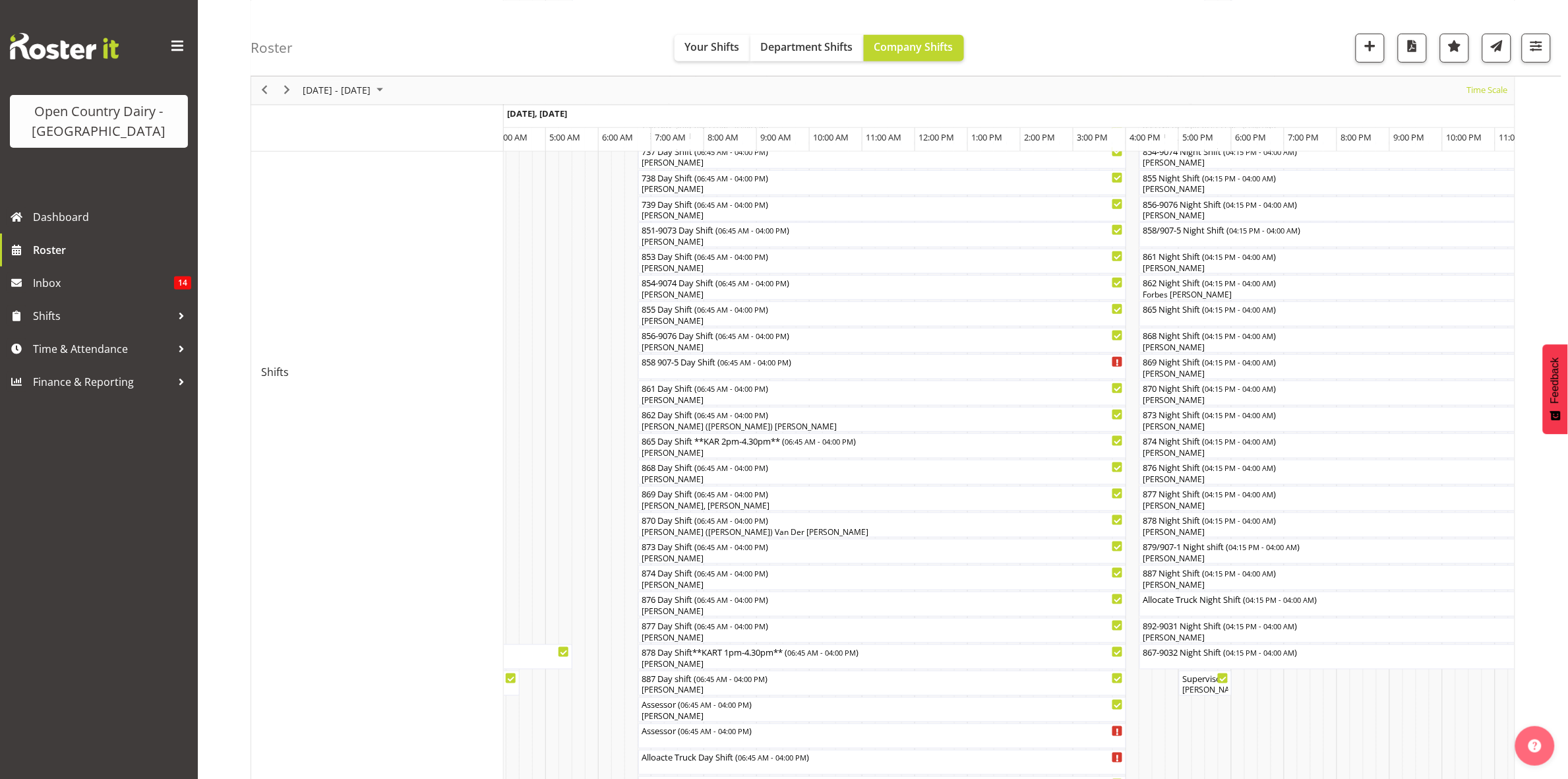
scroll to position [353, 0]
